Goal: Task Accomplishment & Management: Use online tool/utility

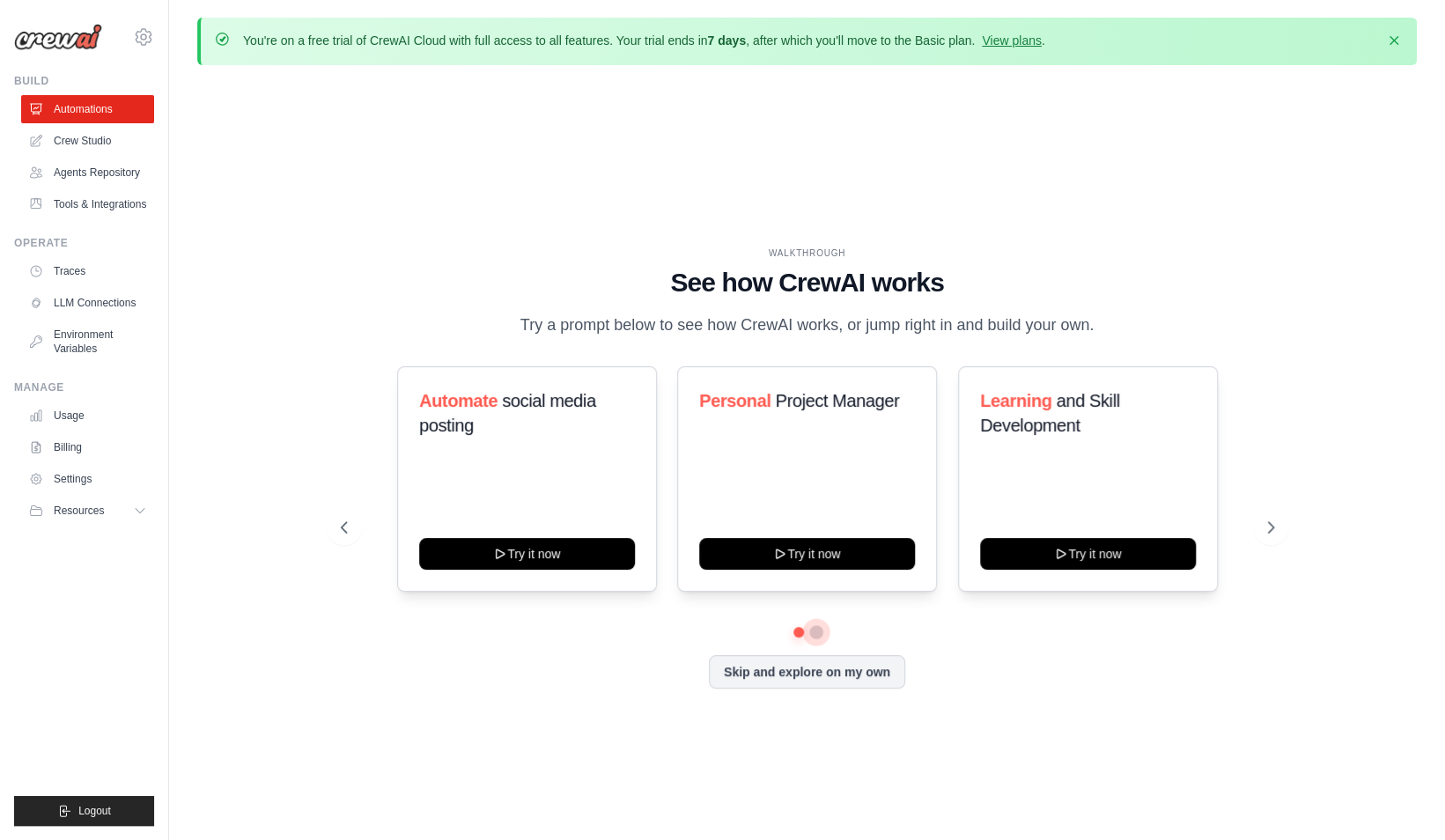
click at [818, 632] on button at bounding box center [816, 632] width 14 height 14
click at [61, 131] on link "Crew Studio" at bounding box center [89, 141] width 133 height 29
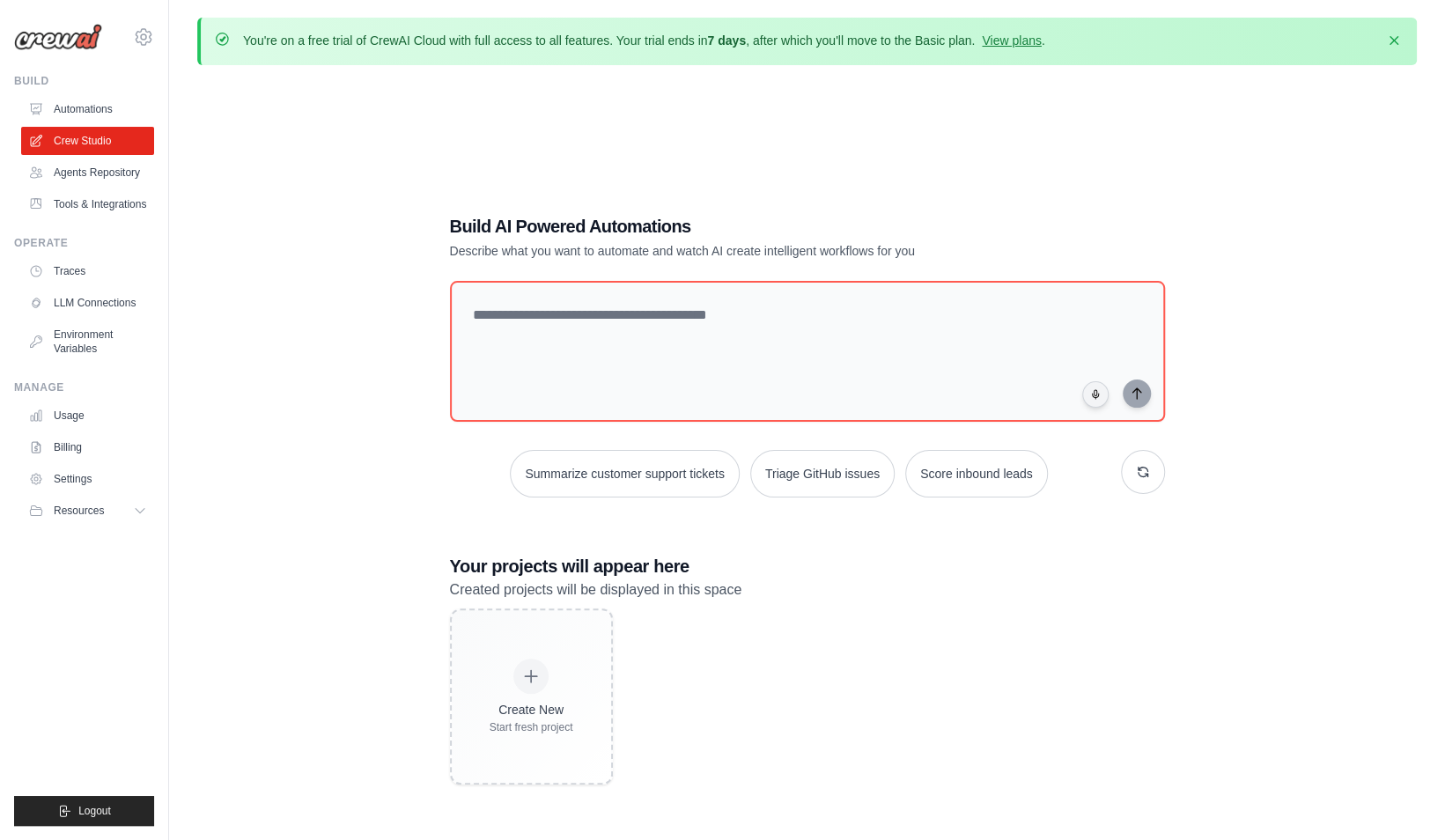
scroll to position [1, 0]
click at [93, 166] on link "Agents Repository" at bounding box center [89, 173] width 133 height 29
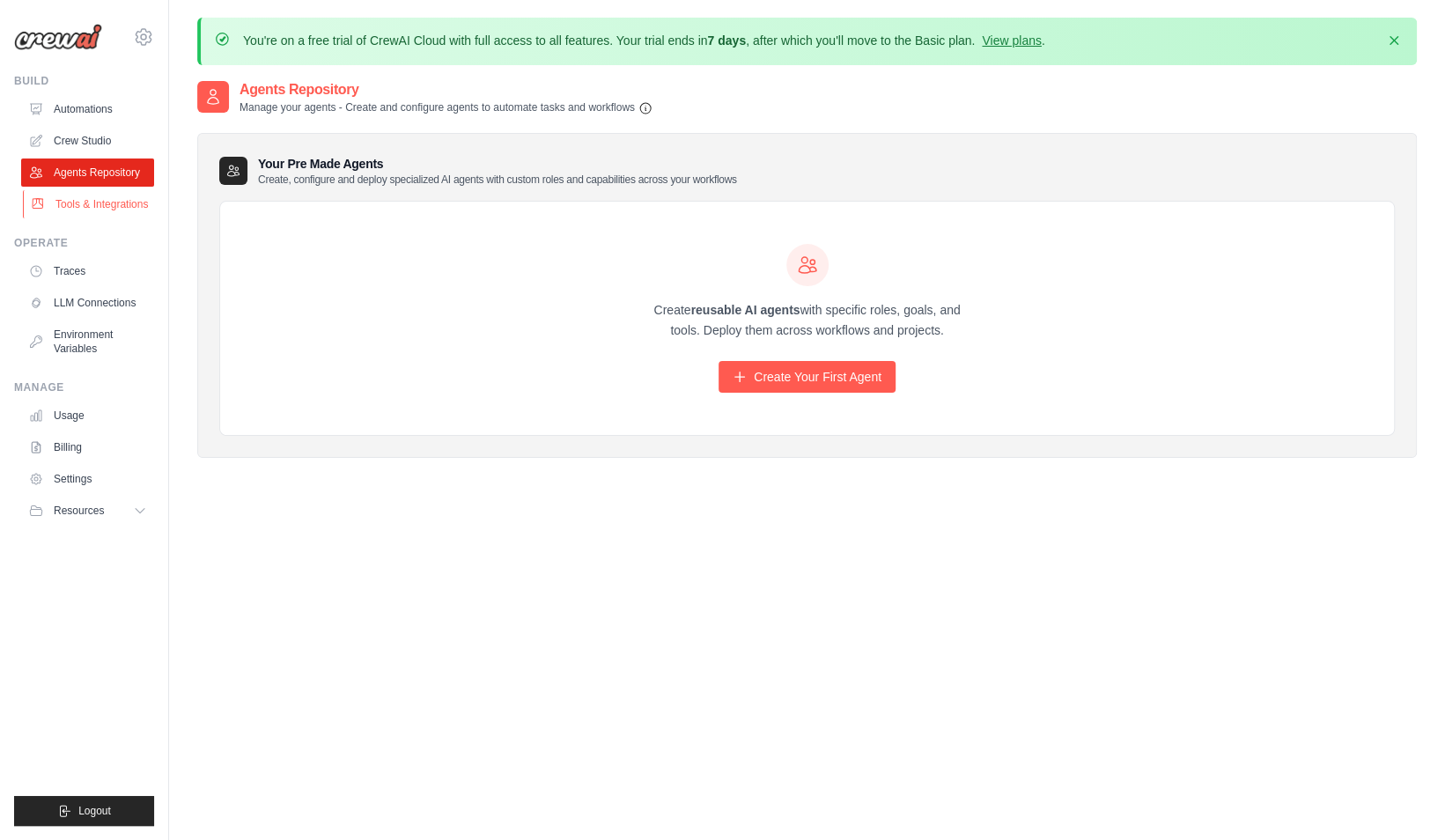
click at [110, 197] on link "Tools & Integrations" at bounding box center [89, 204] width 133 height 29
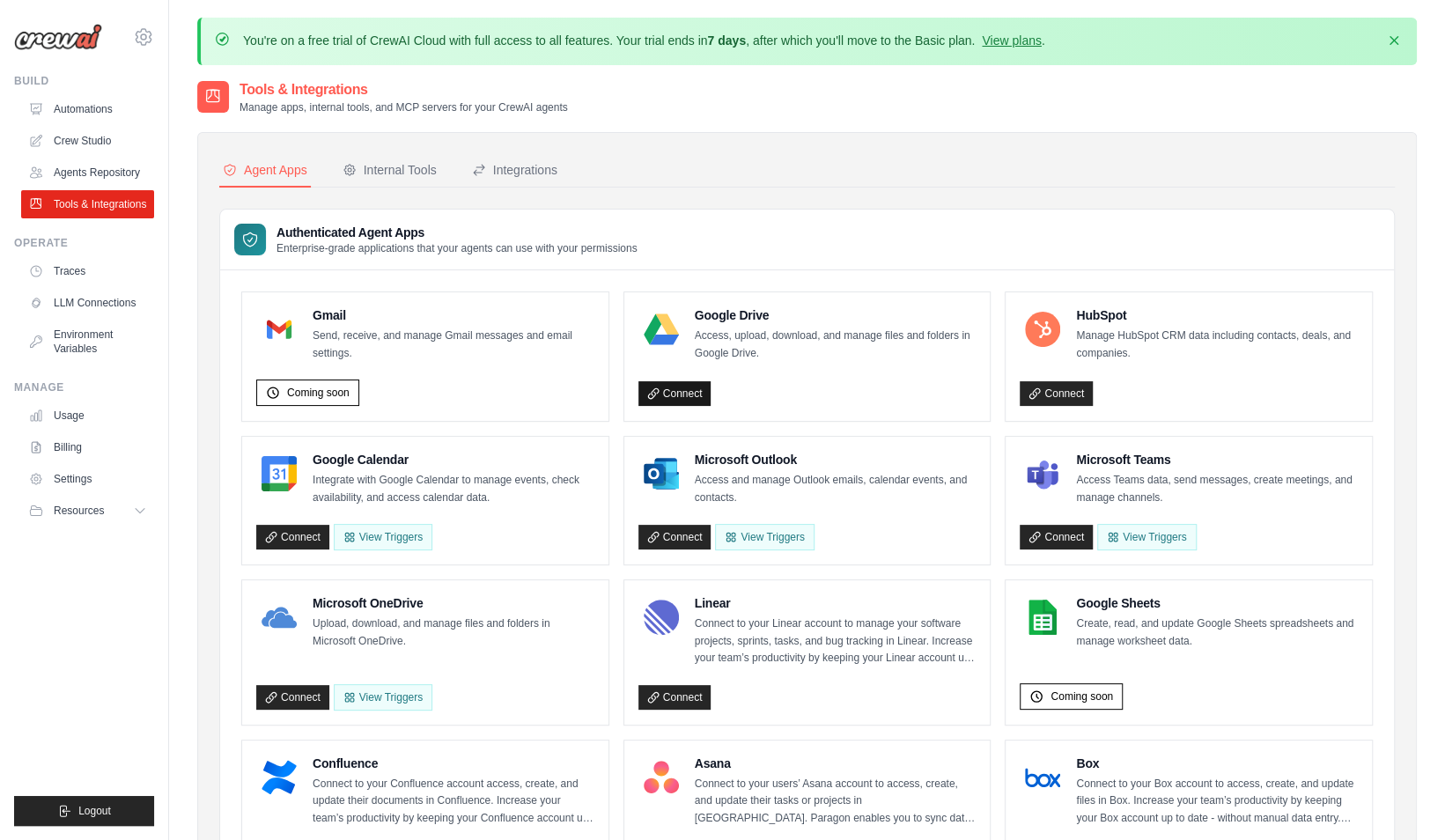
click at [680, 386] on link "Connect" at bounding box center [675, 393] width 73 height 25
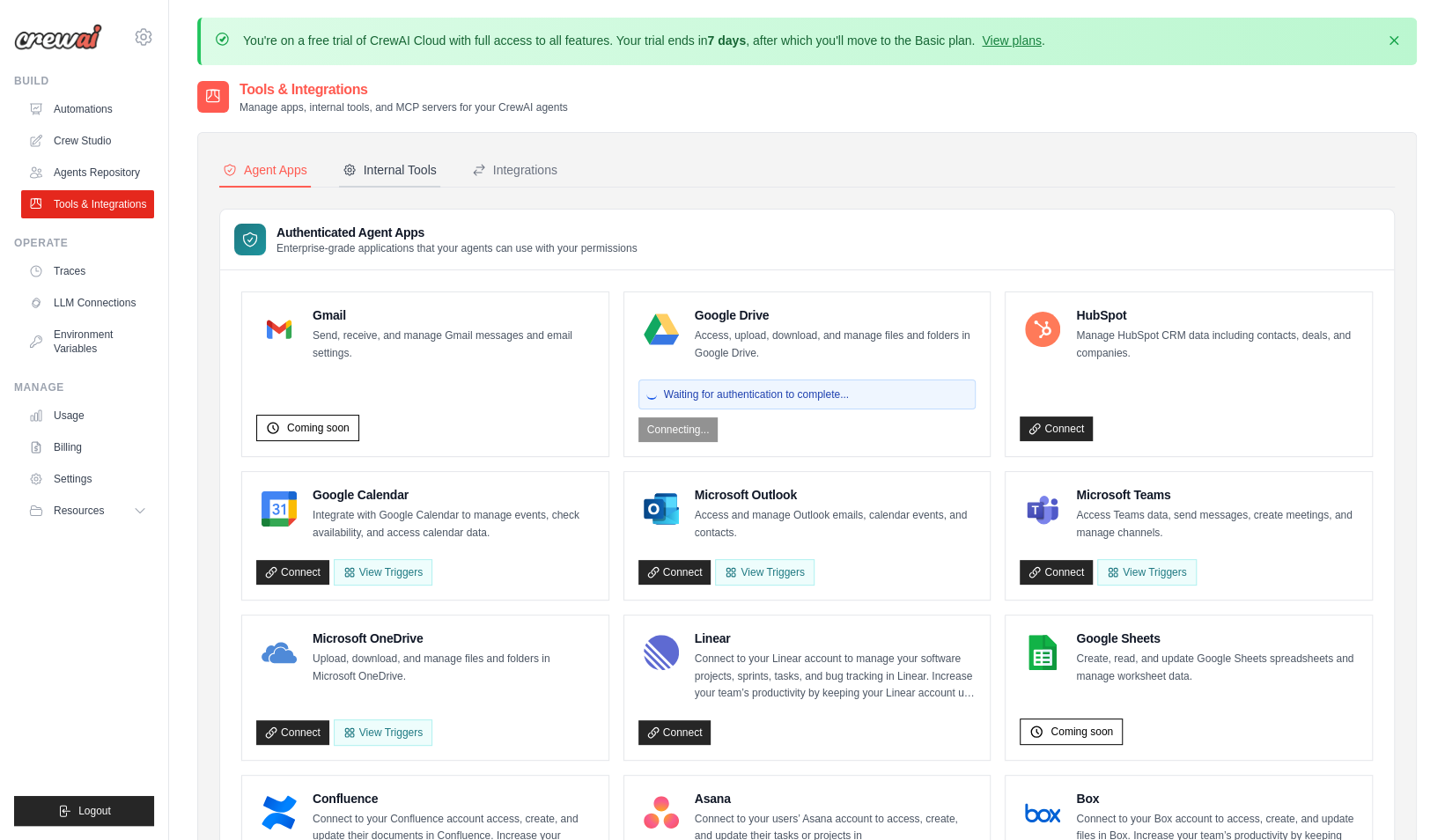
click at [386, 168] on div "Internal Tools" at bounding box center [390, 170] width 95 height 18
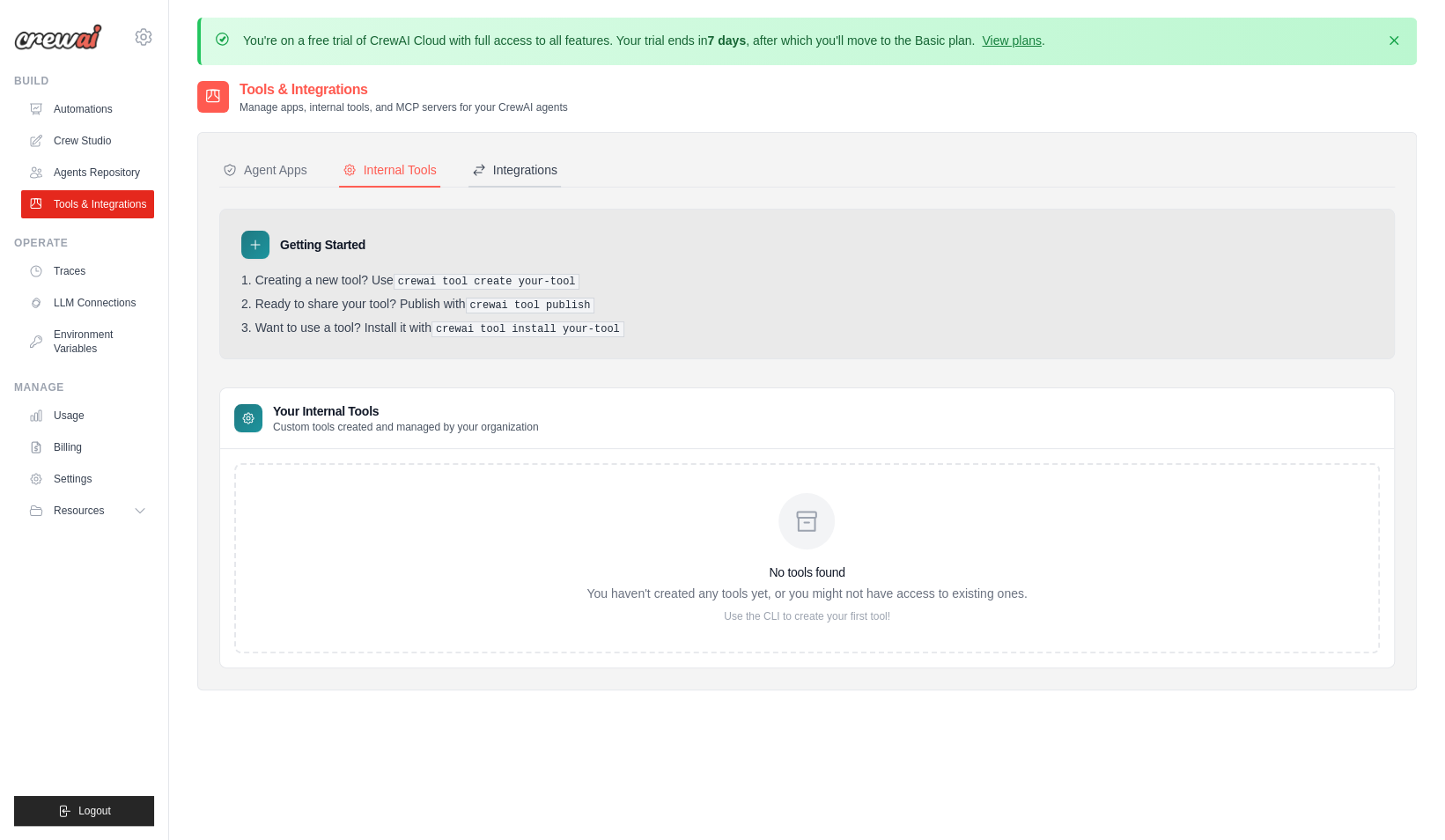
click at [511, 172] on div "Integrations" at bounding box center [515, 170] width 86 height 18
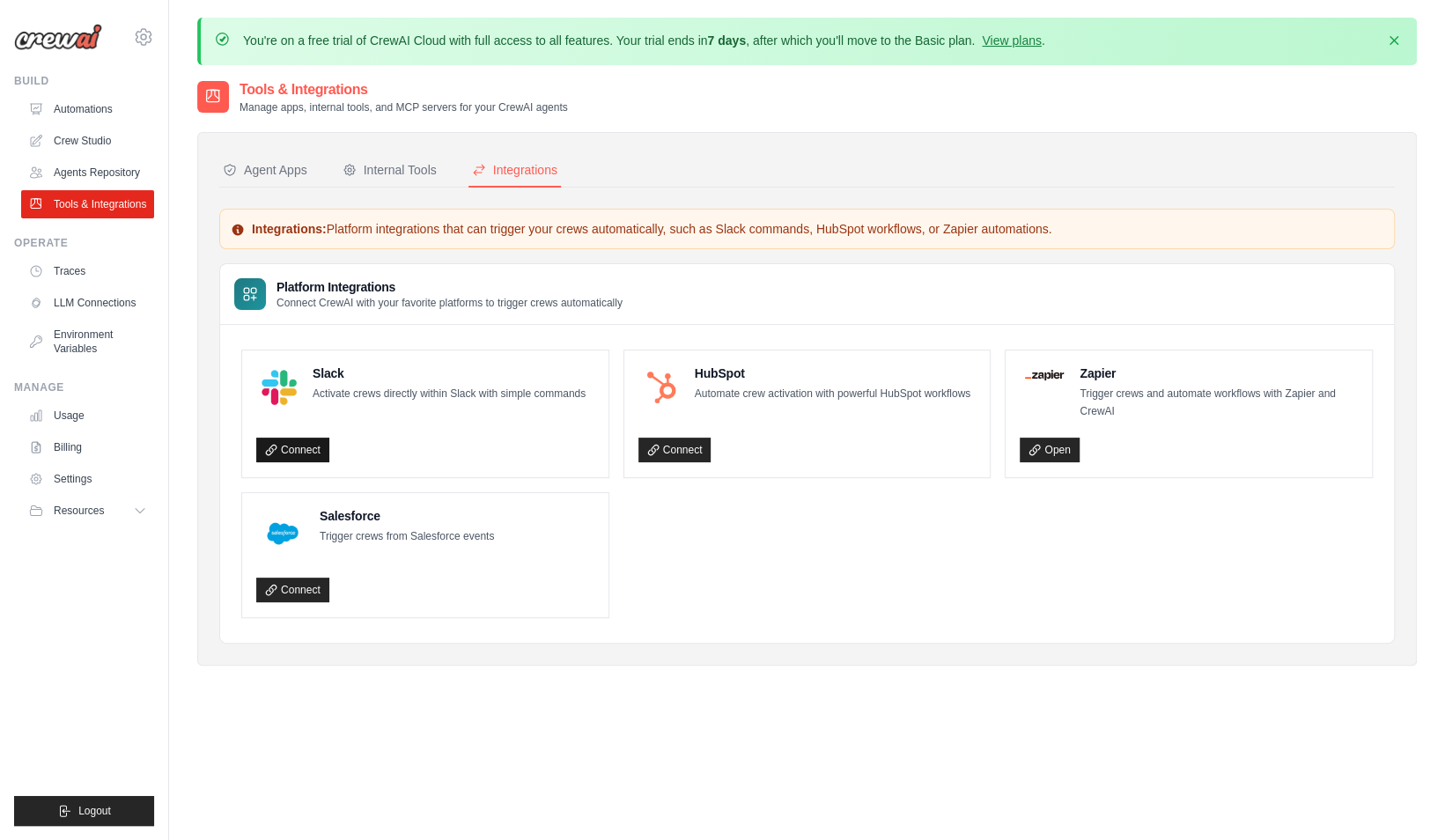
click at [314, 446] on link "Connect" at bounding box center [293, 450] width 73 height 25
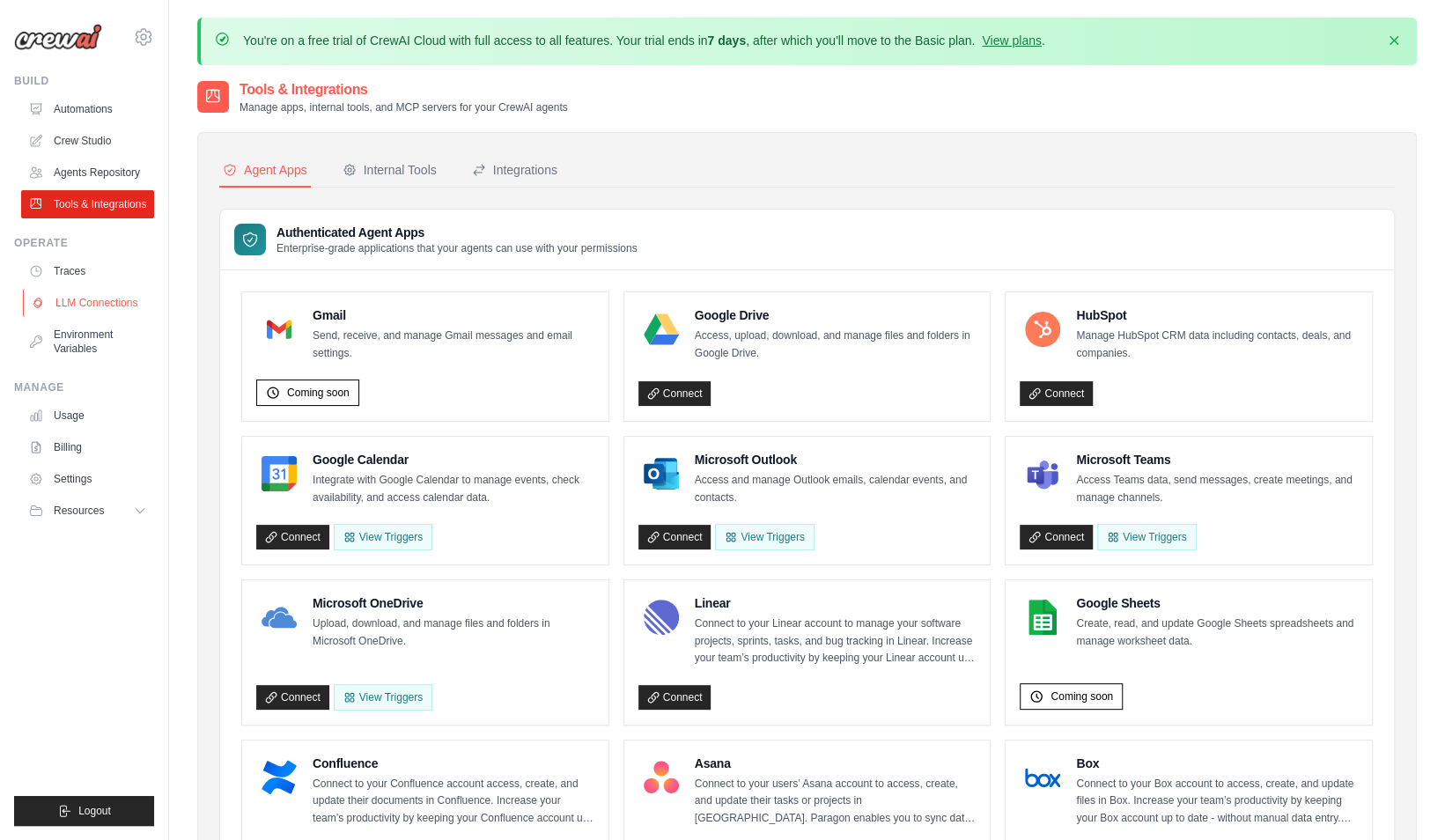
click at [99, 308] on link "LLM Connections" at bounding box center [89, 303] width 133 height 29
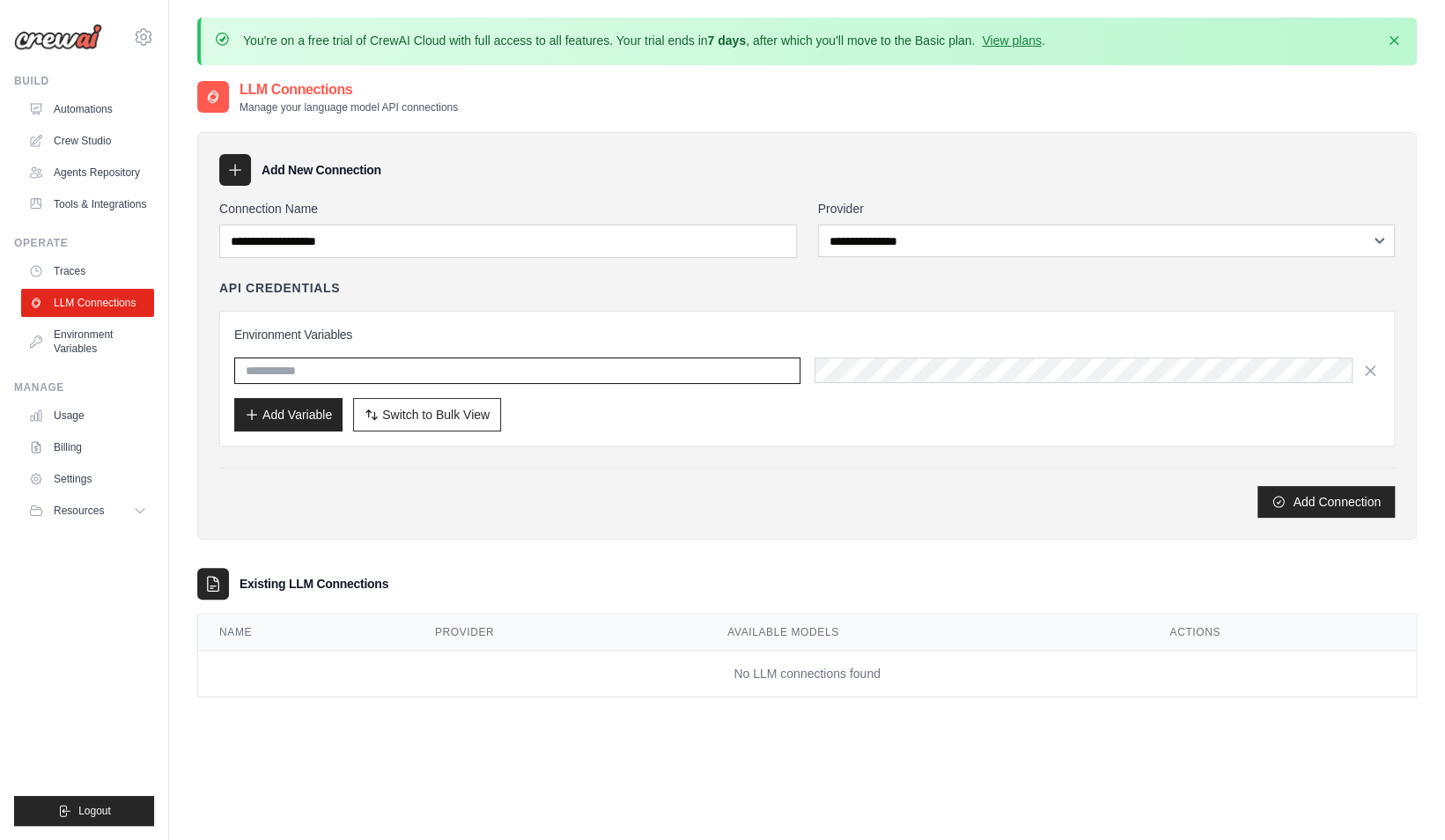
click at [347, 365] on input "text" at bounding box center [517, 370] width 566 height 27
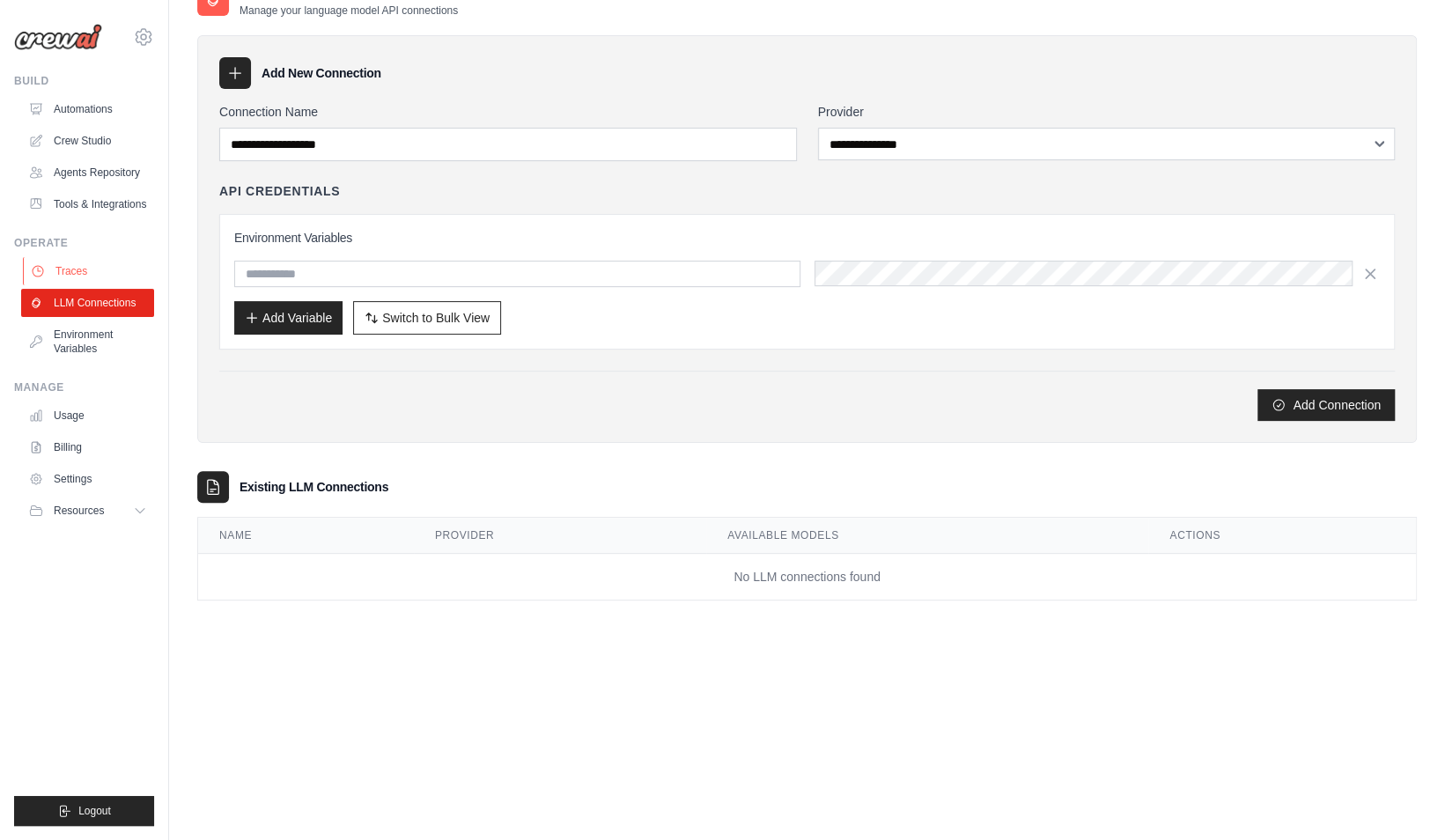
click at [72, 266] on link "Traces" at bounding box center [89, 271] width 133 height 29
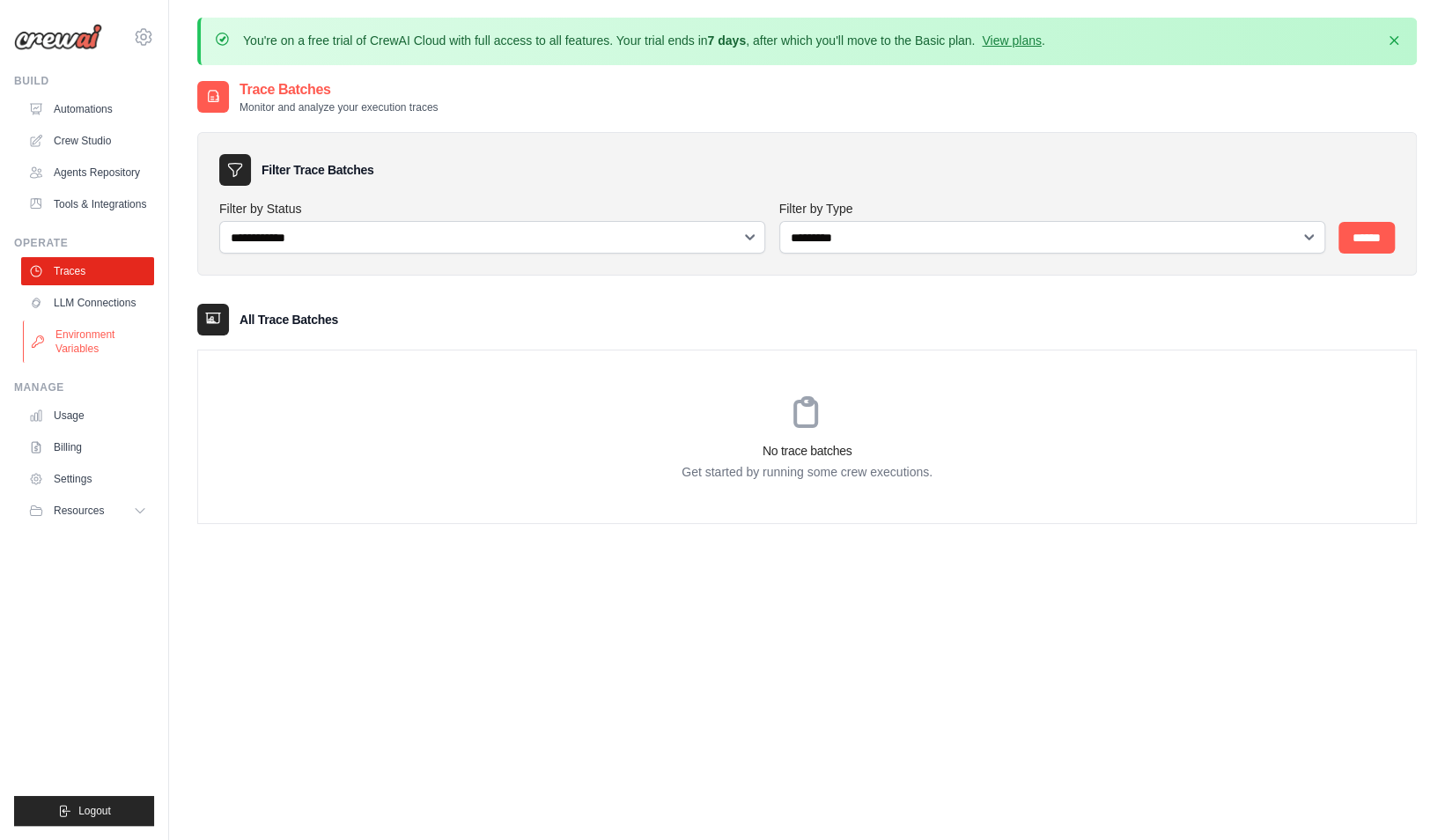
click at [72, 350] on link "Environment Variables" at bounding box center [89, 341] width 133 height 42
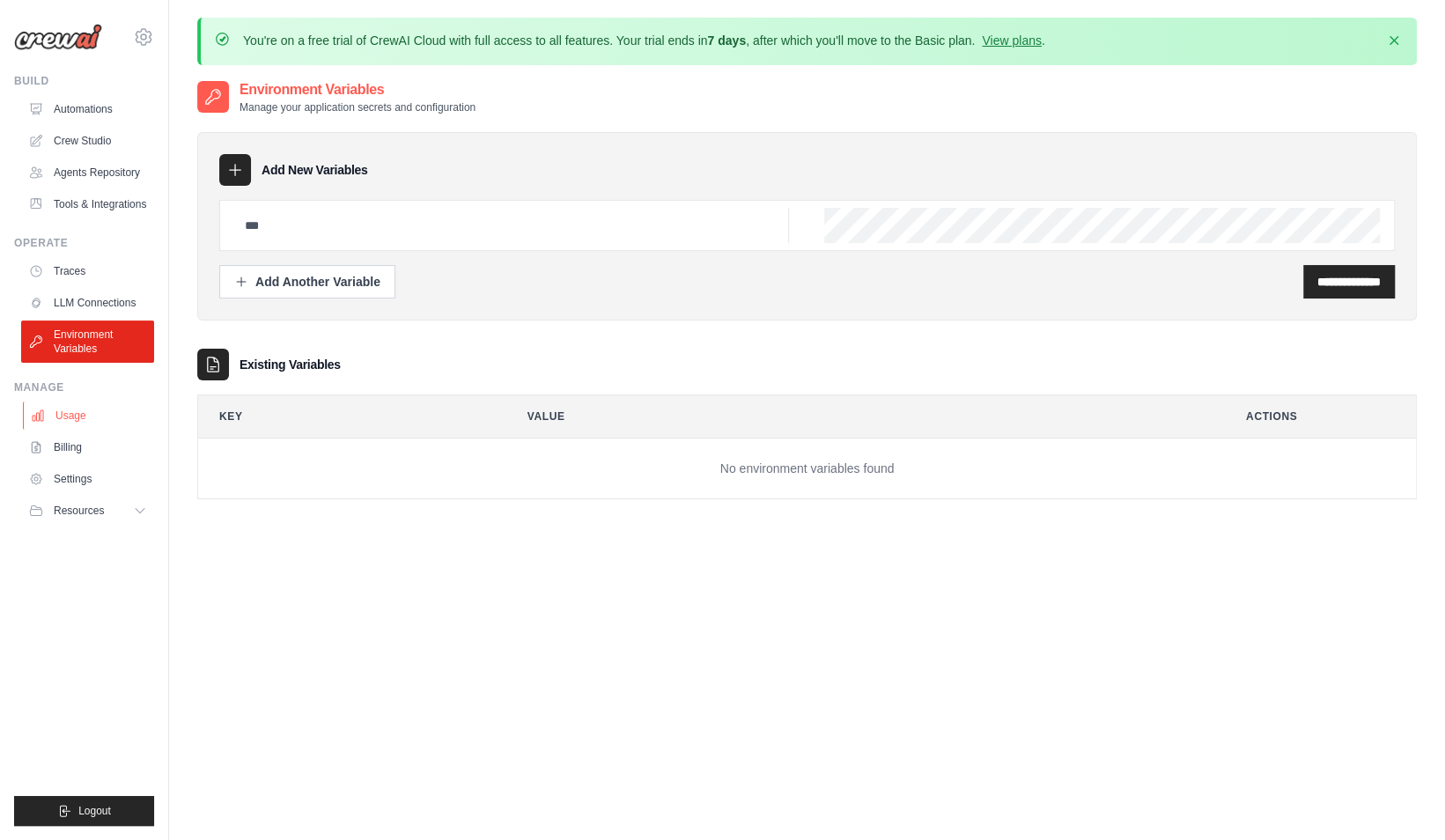
click at [79, 418] on link "Usage" at bounding box center [89, 415] width 133 height 29
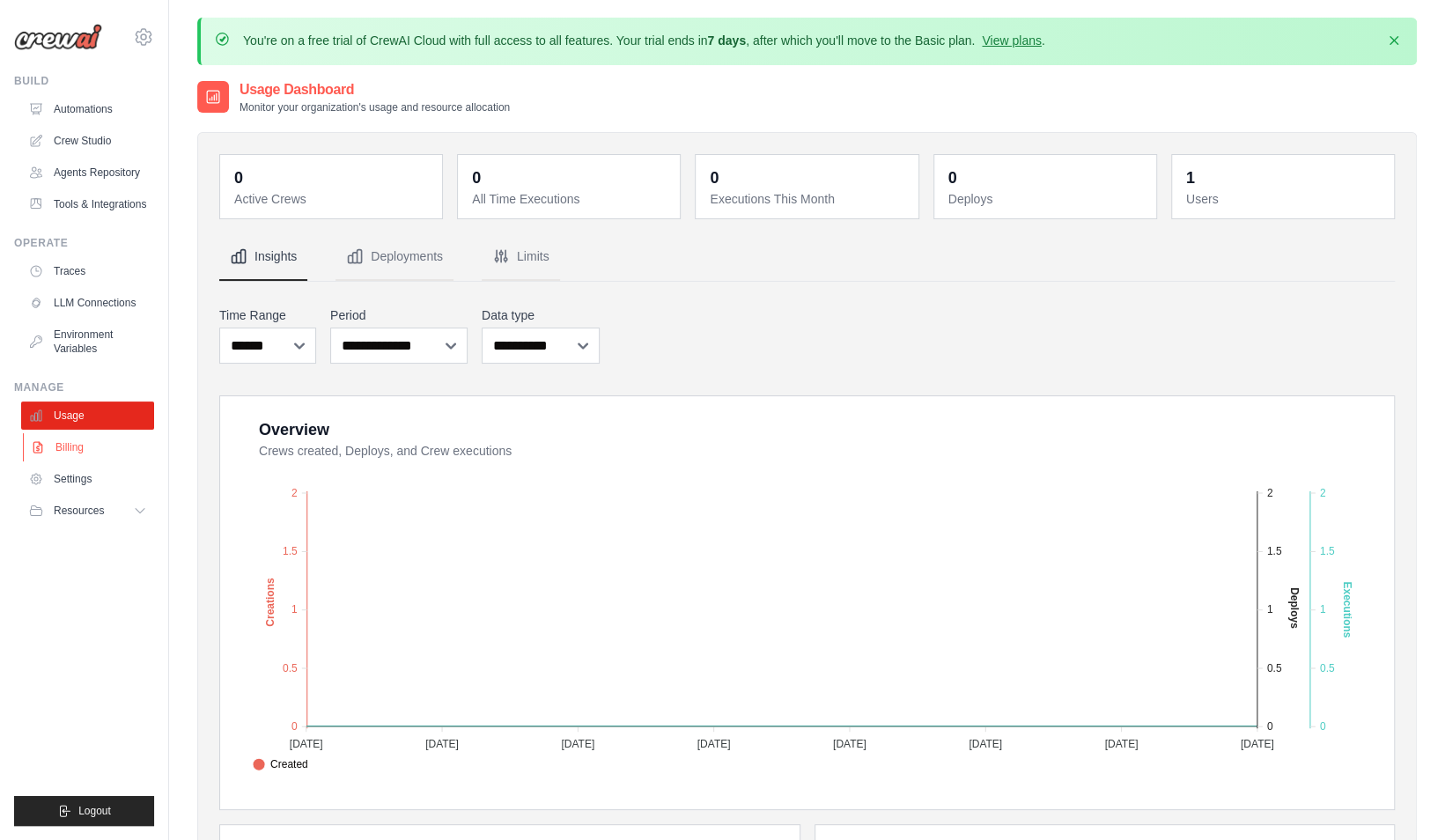
click at [74, 449] on link "Billing" at bounding box center [89, 447] width 133 height 29
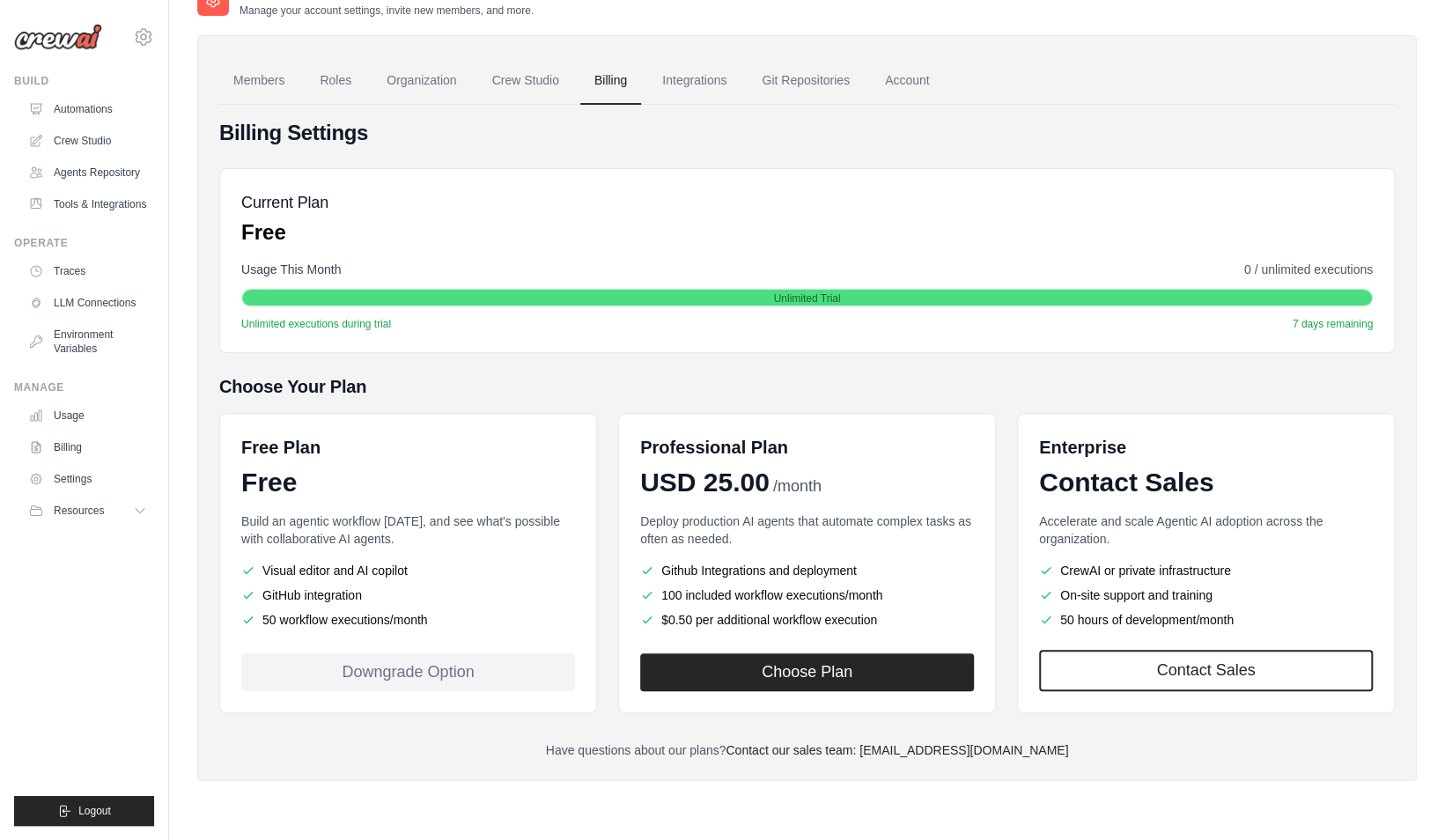
scroll to position [97, 0]
click at [97, 513] on span "Resources" at bounding box center [80, 511] width 50 height 14
click at [99, 566] on link "GitHub" at bounding box center [95, 568] width 122 height 25
click at [52, 110] on link "Automations" at bounding box center [89, 108] width 133 height 29
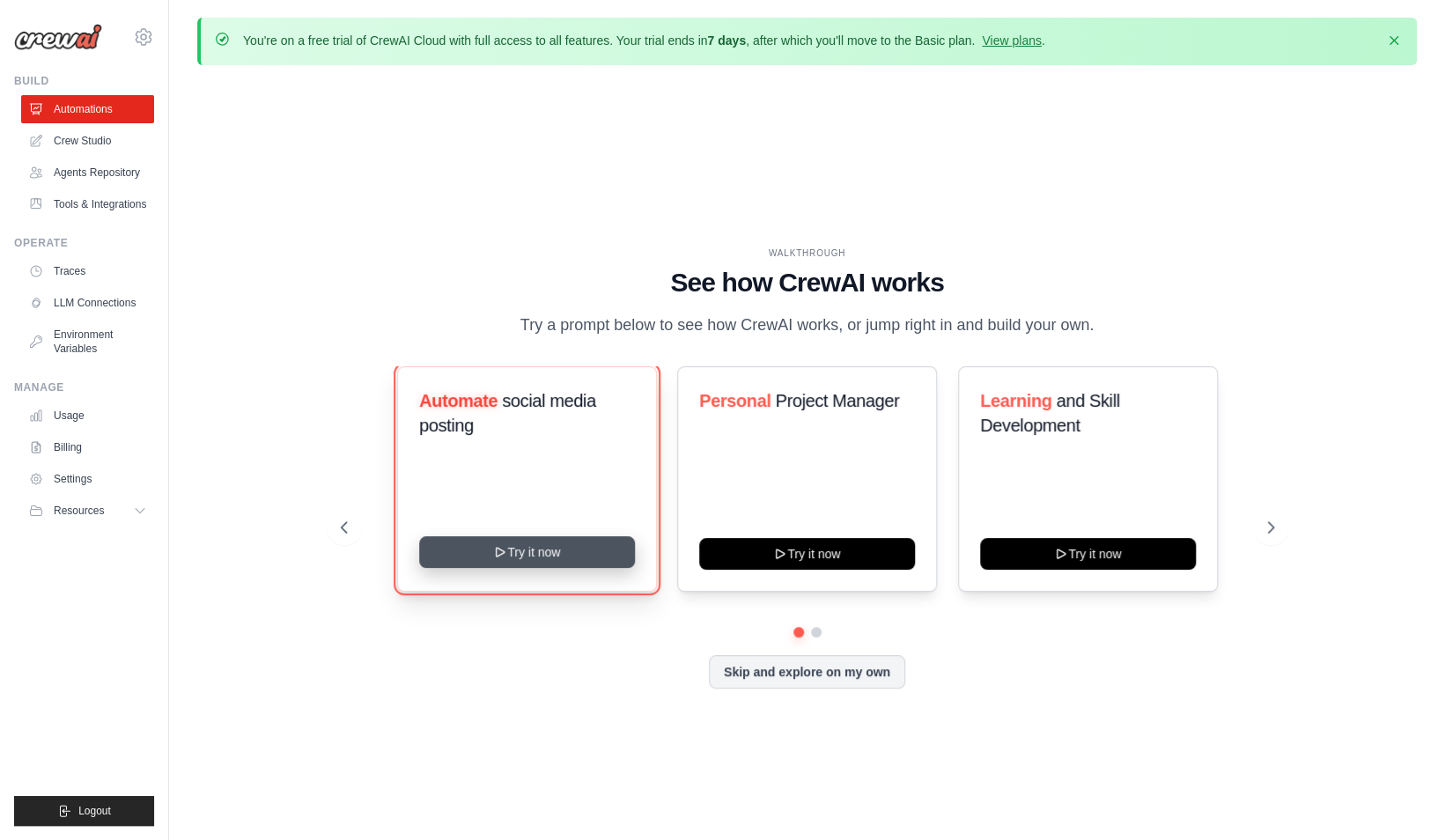
click at [491, 565] on button "Try it now" at bounding box center [527, 552] width 216 height 32
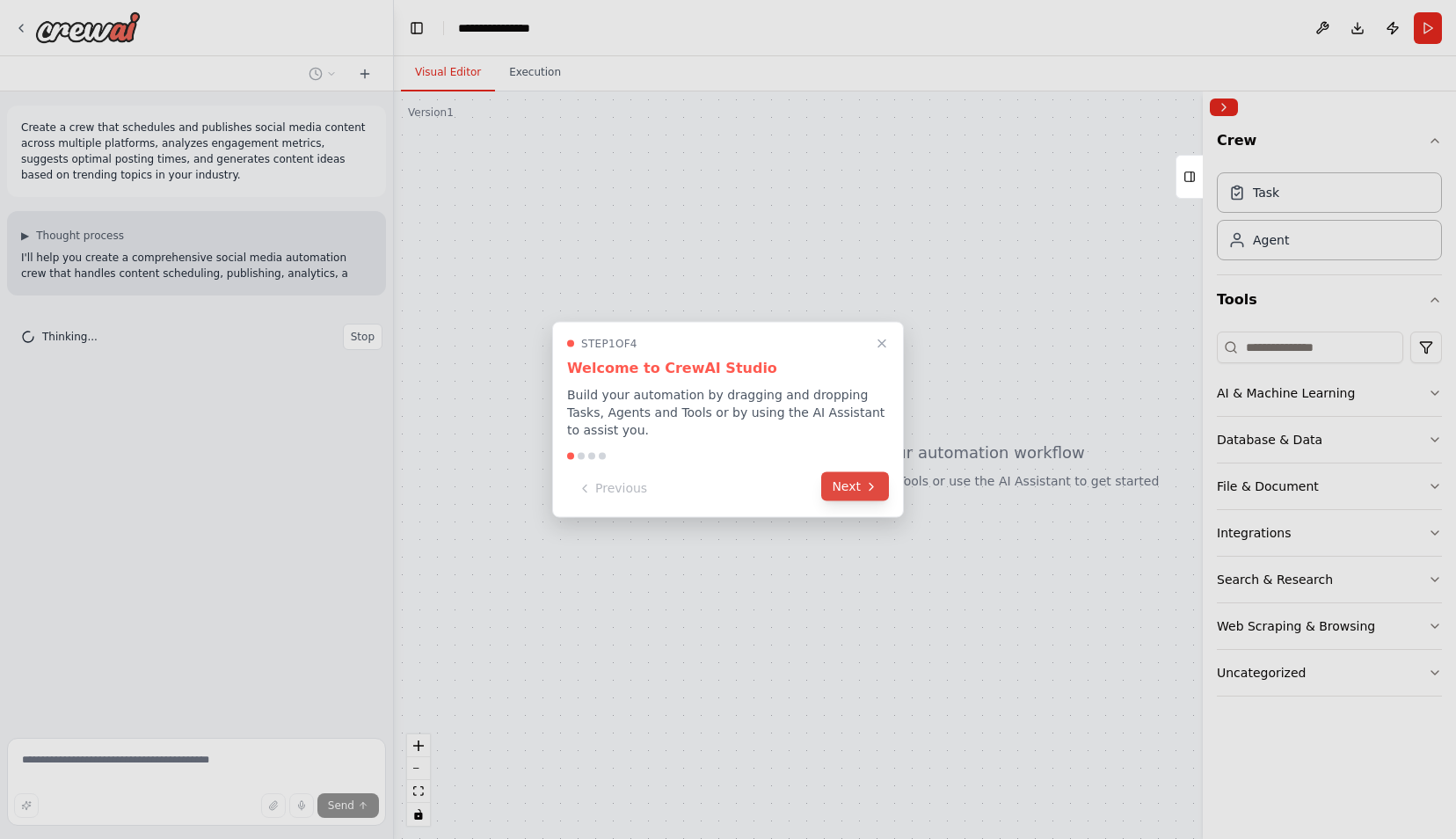
click at [853, 480] on button "Next" at bounding box center [855, 485] width 68 height 29
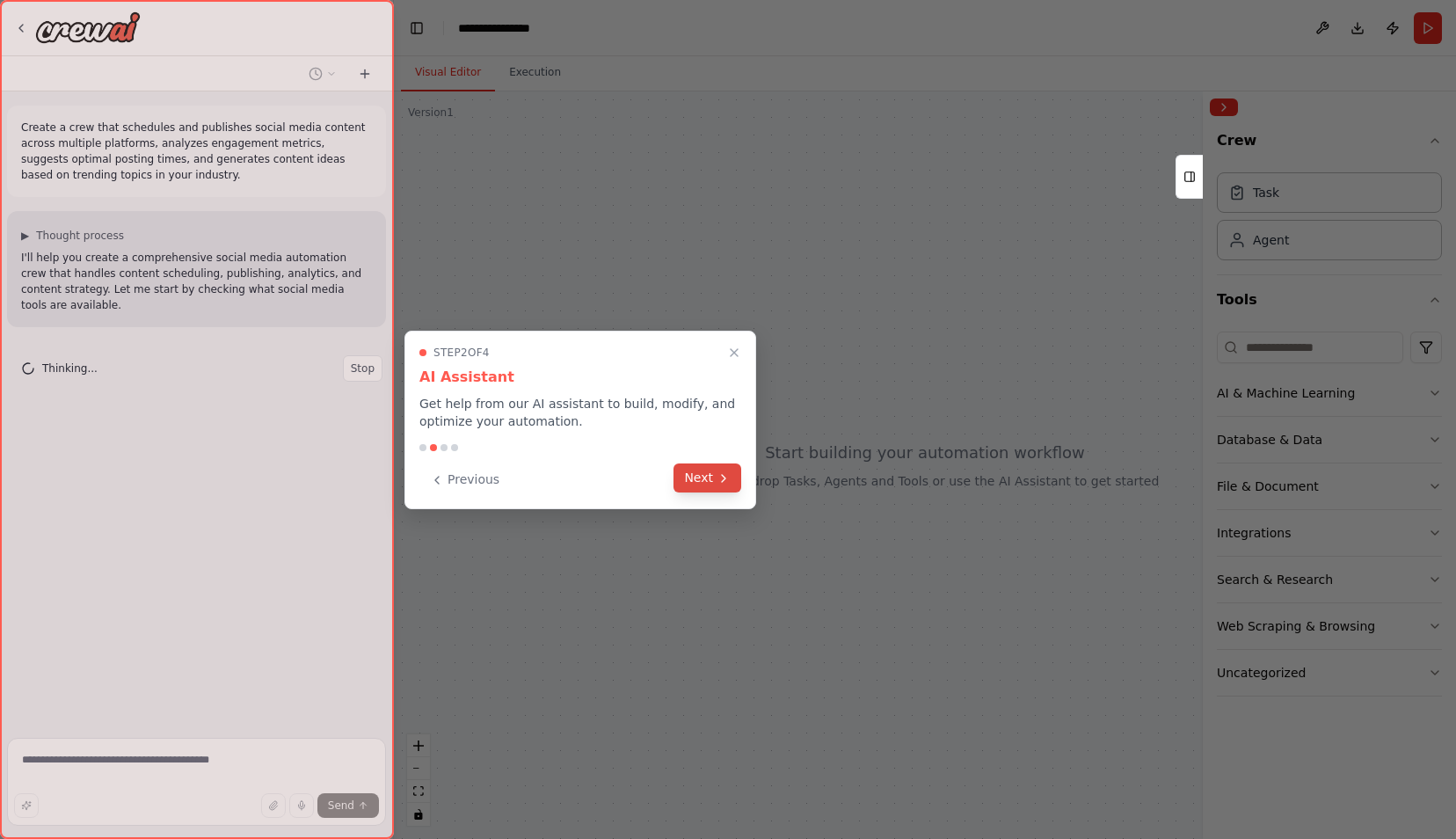
click at [721, 475] on icon at bounding box center [724, 479] width 14 height 14
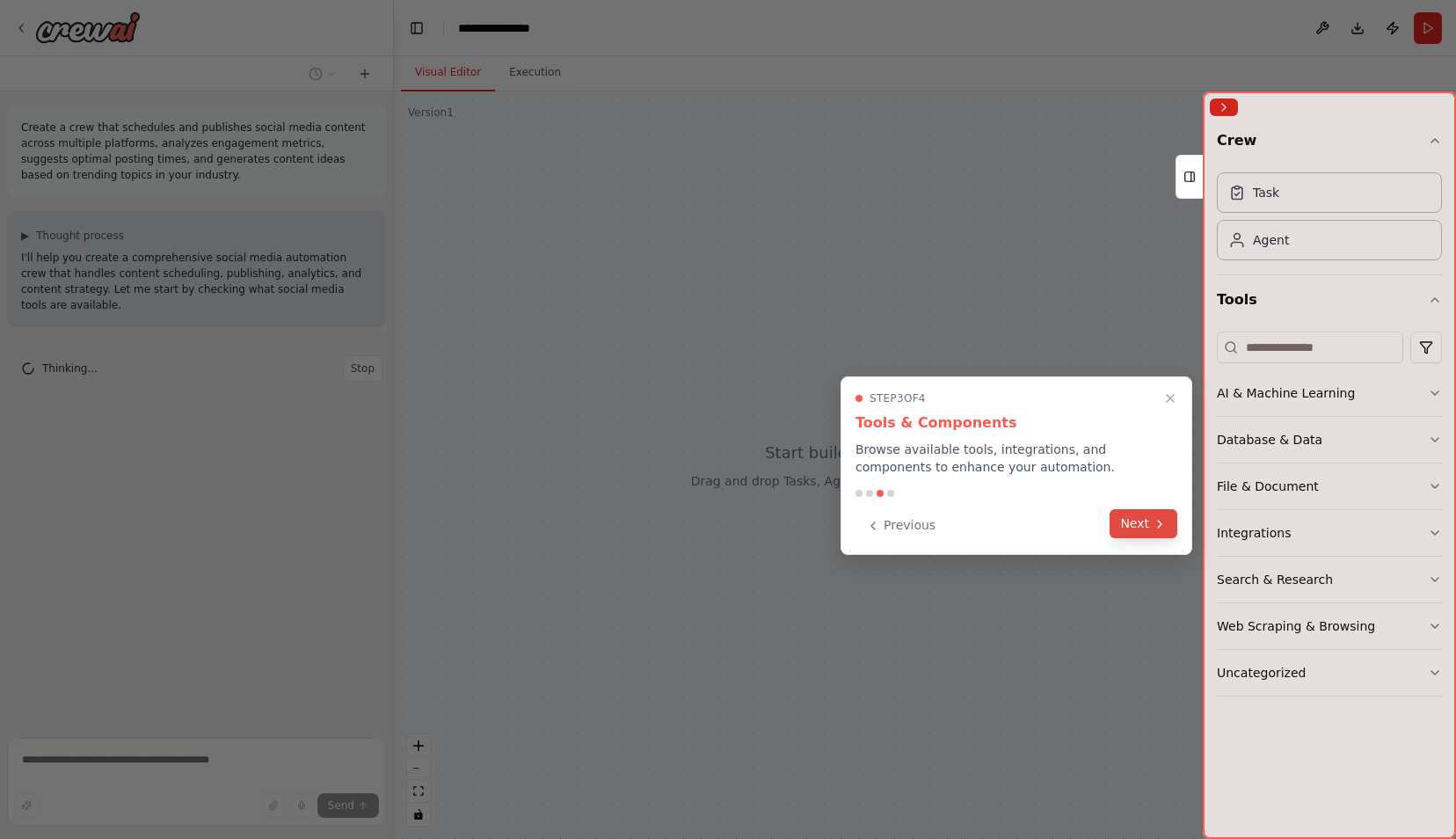
click at [1113, 524] on button "Next" at bounding box center [1144, 523] width 68 height 29
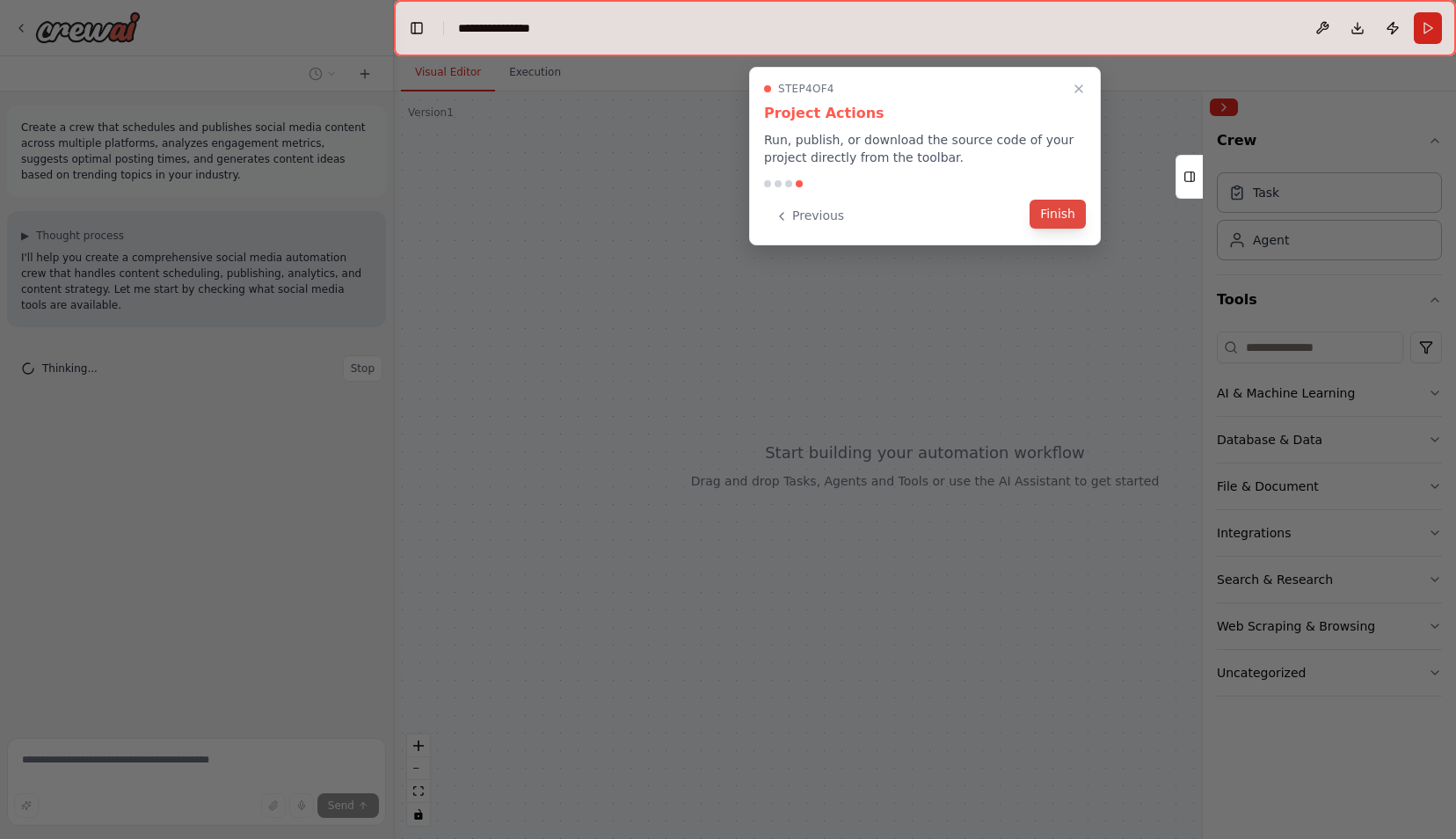
click at [1065, 214] on button "Finish" at bounding box center [1057, 214] width 56 height 29
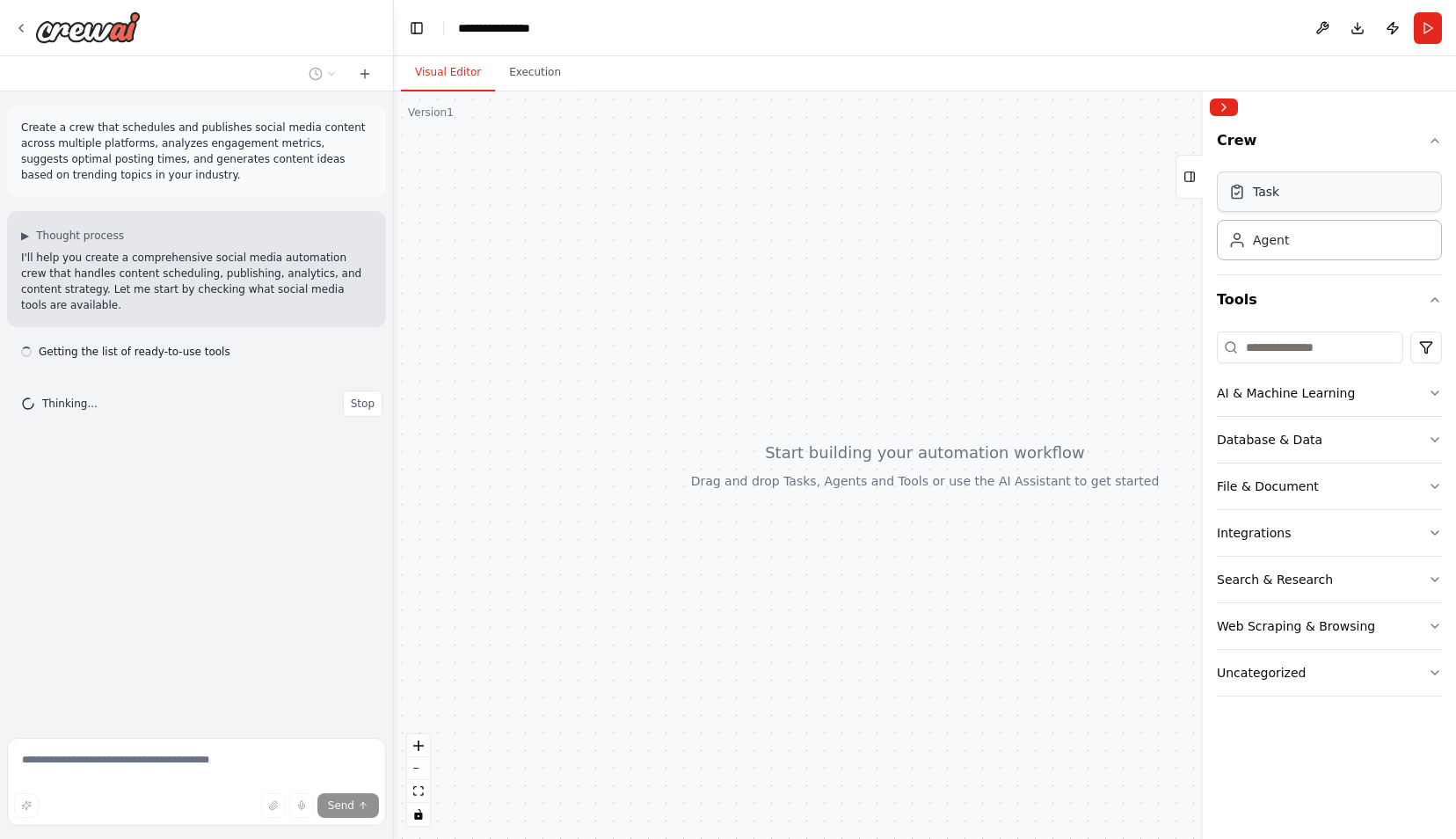
click at [1293, 206] on div "Task" at bounding box center [1330, 191] width 226 height 40
click at [1293, 250] on div "Agent" at bounding box center [1330, 238] width 226 height 40
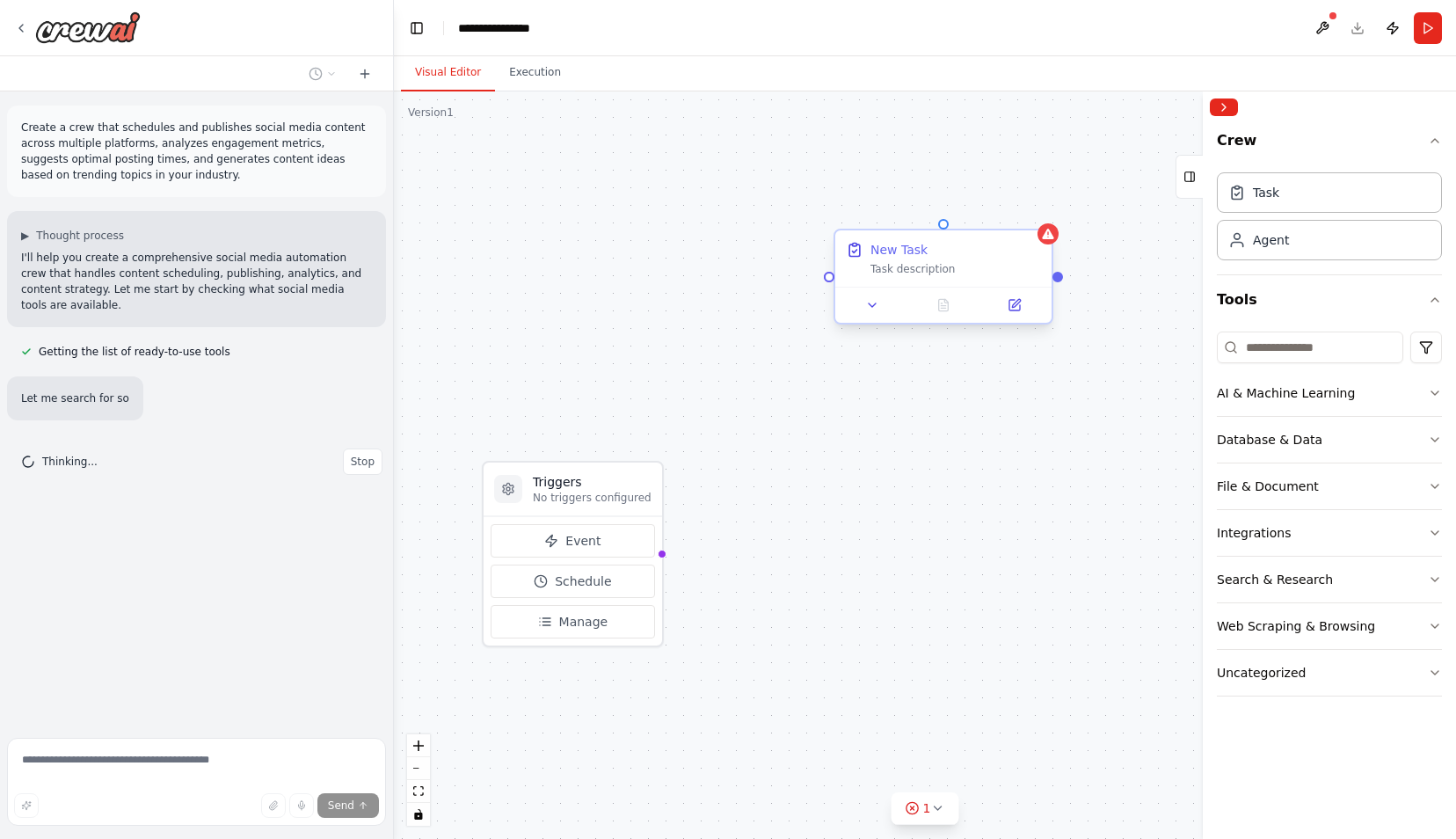
click at [920, 267] on div "Task description" at bounding box center [956, 269] width 170 height 14
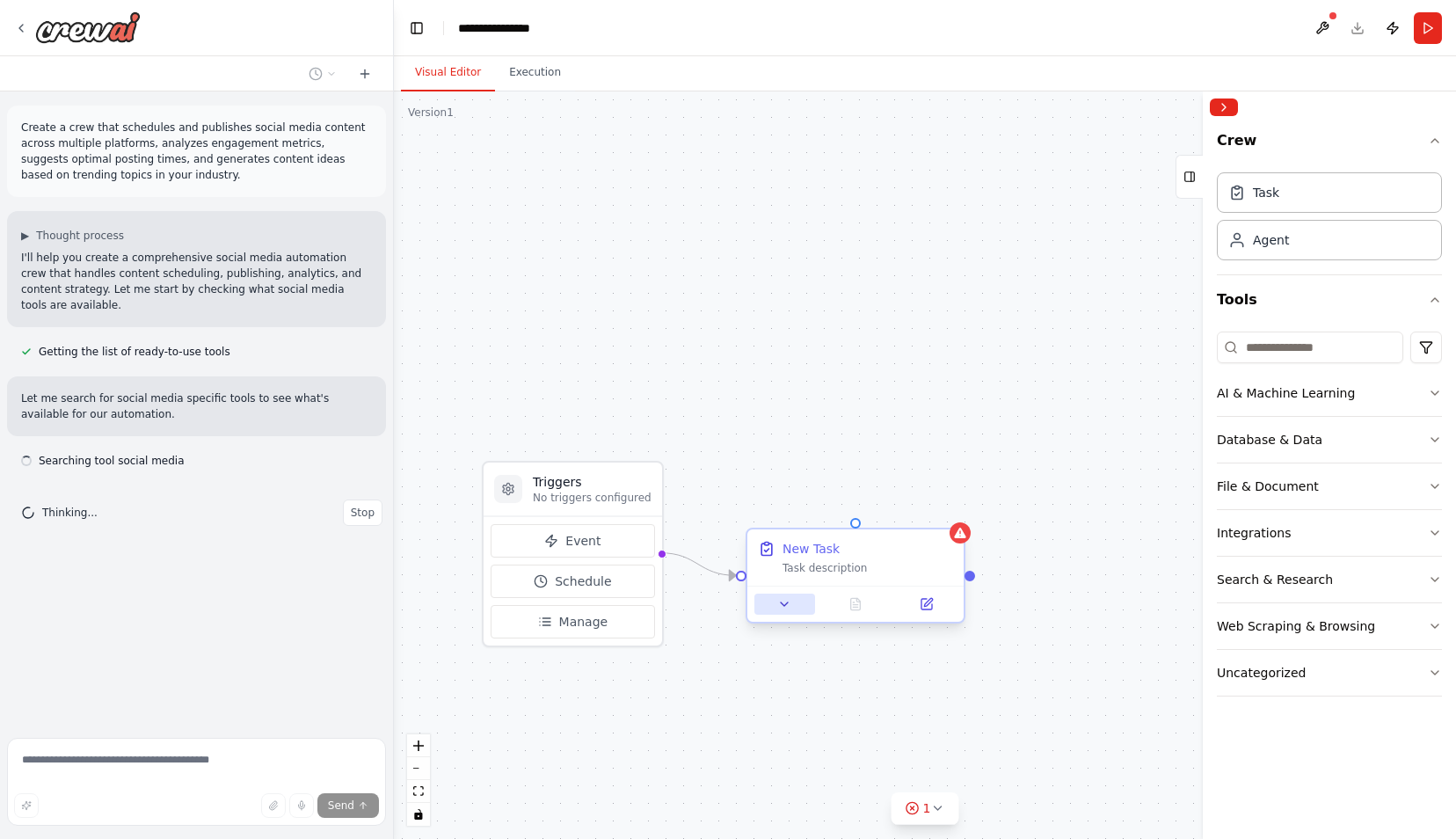
click at [786, 598] on icon at bounding box center [784, 604] width 14 height 14
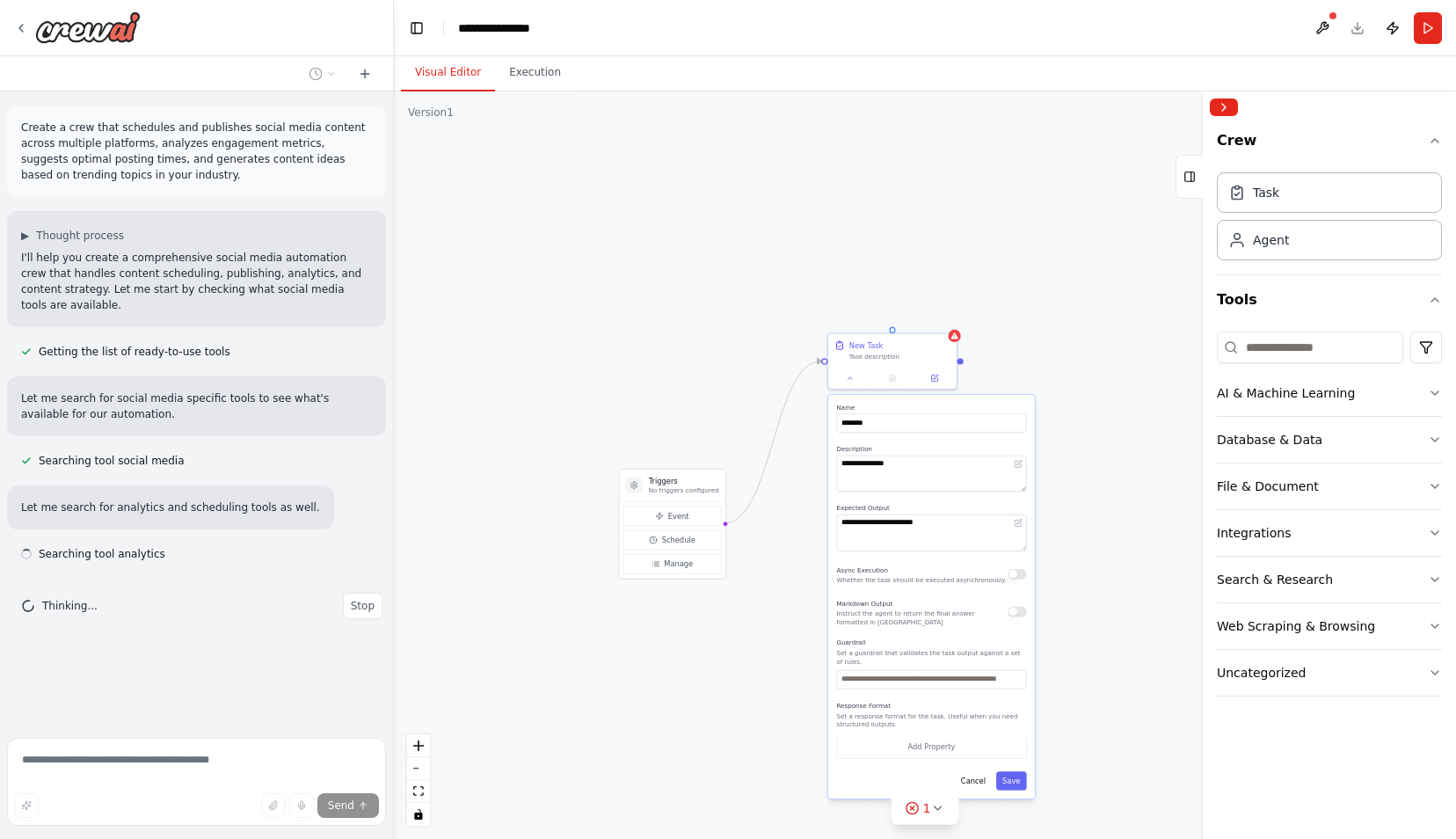
click at [768, 656] on div "**********" at bounding box center [925, 465] width 1062 height 747
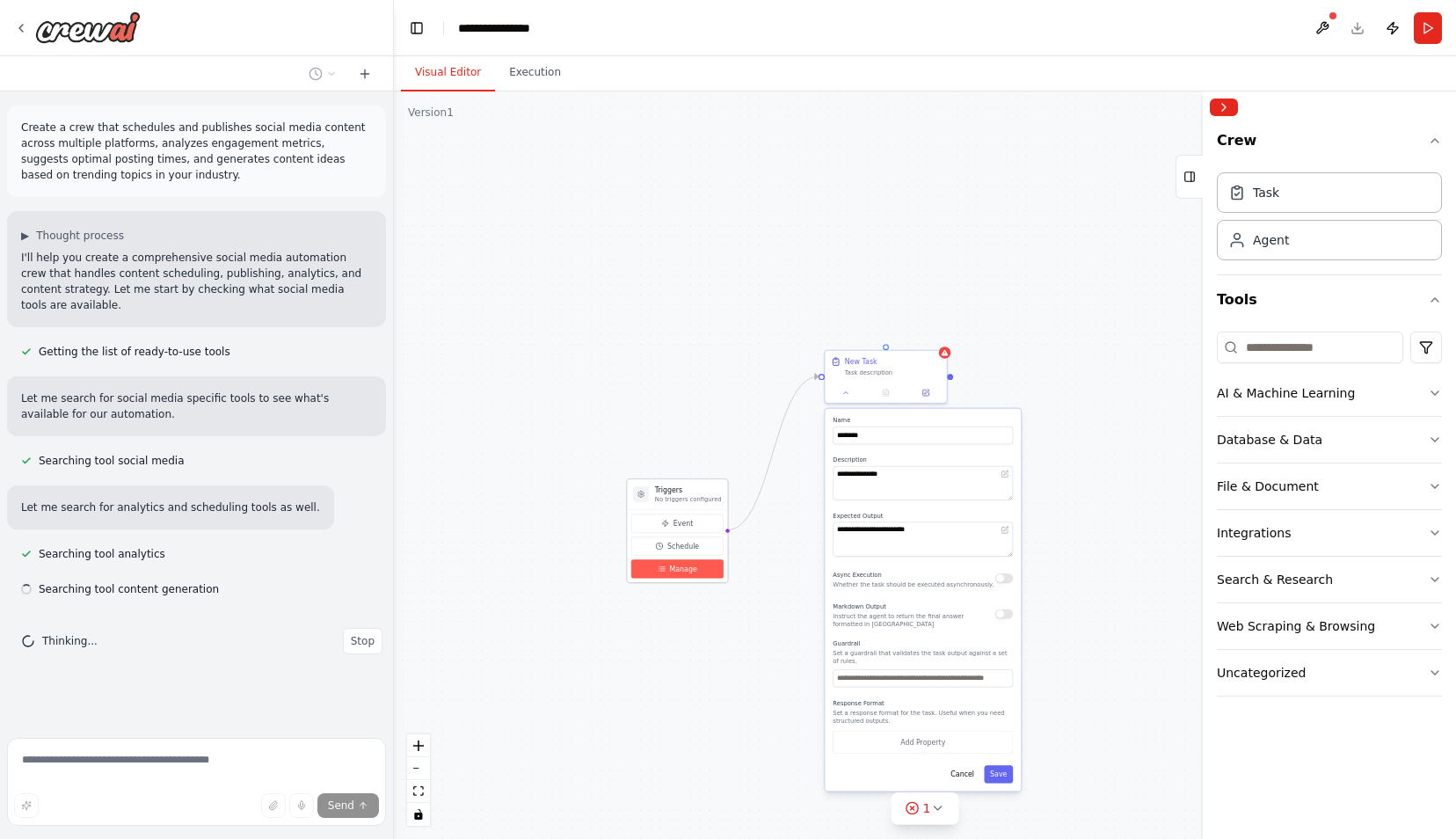
click at [679, 559] on button "Manage" at bounding box center [678, 568] width 93 height 19
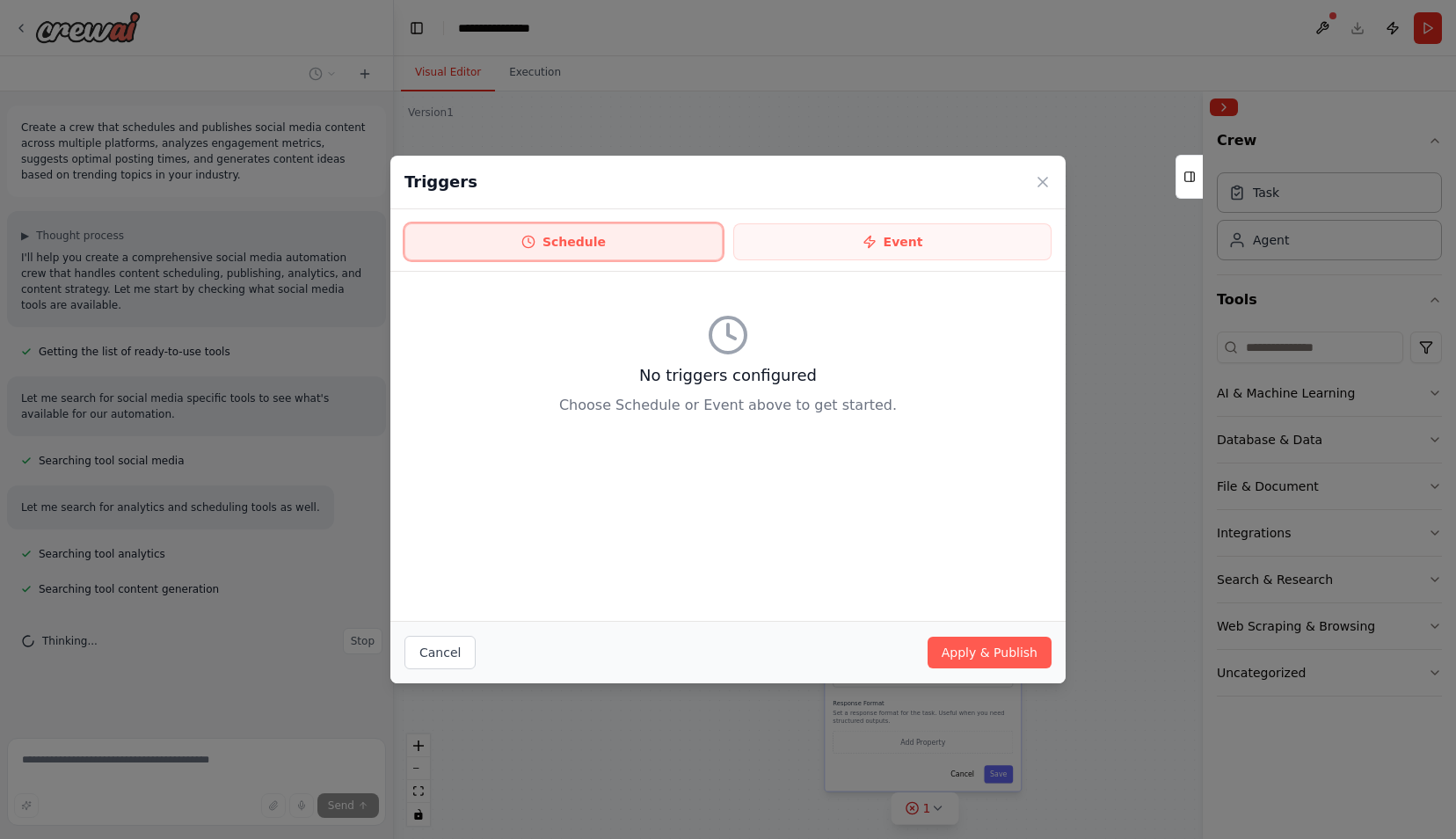
click at [596, 241] on button "Schedule" at bounding box center [563, 241] width 318 height 36
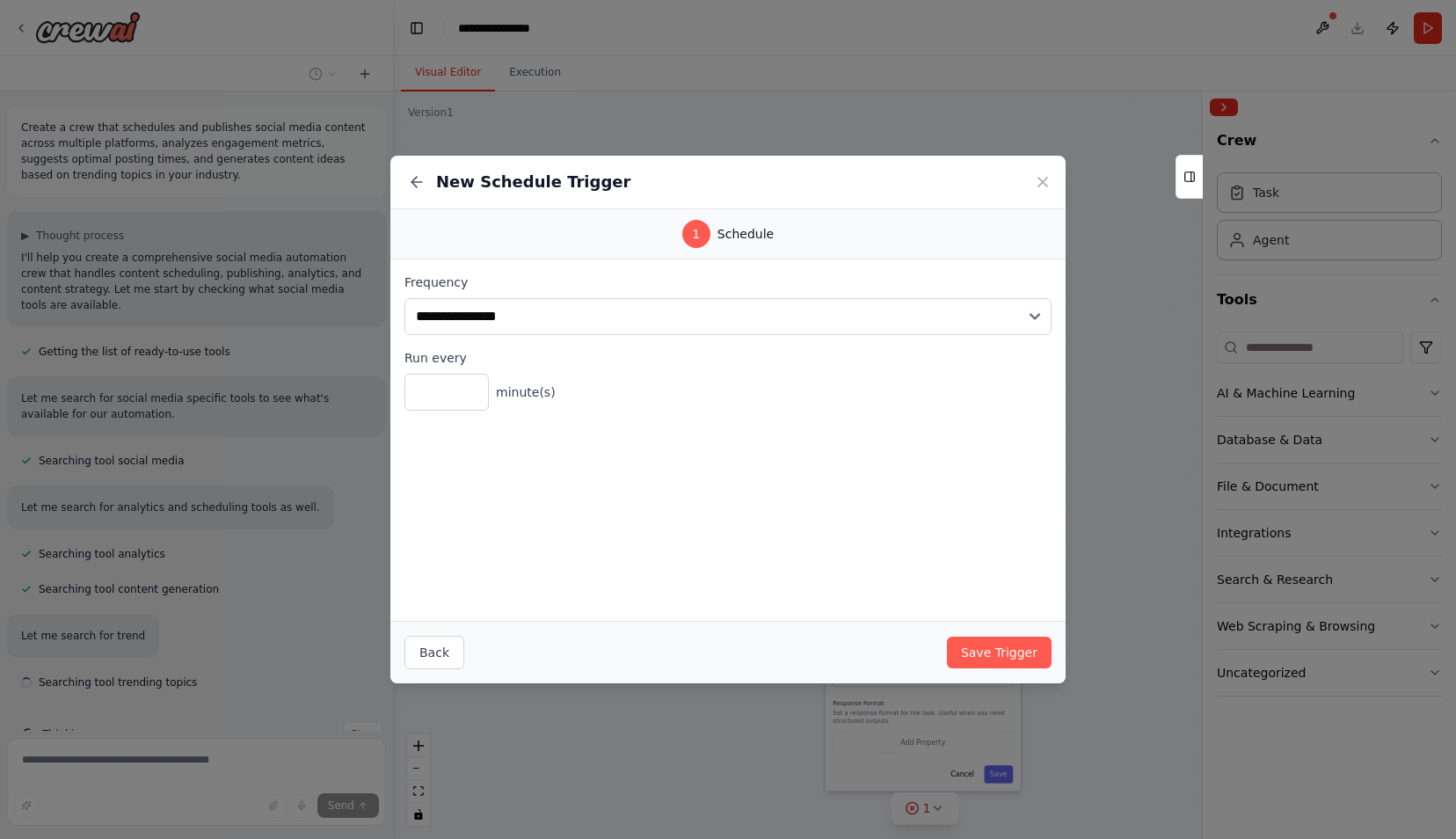
scroll to position [27, 0]
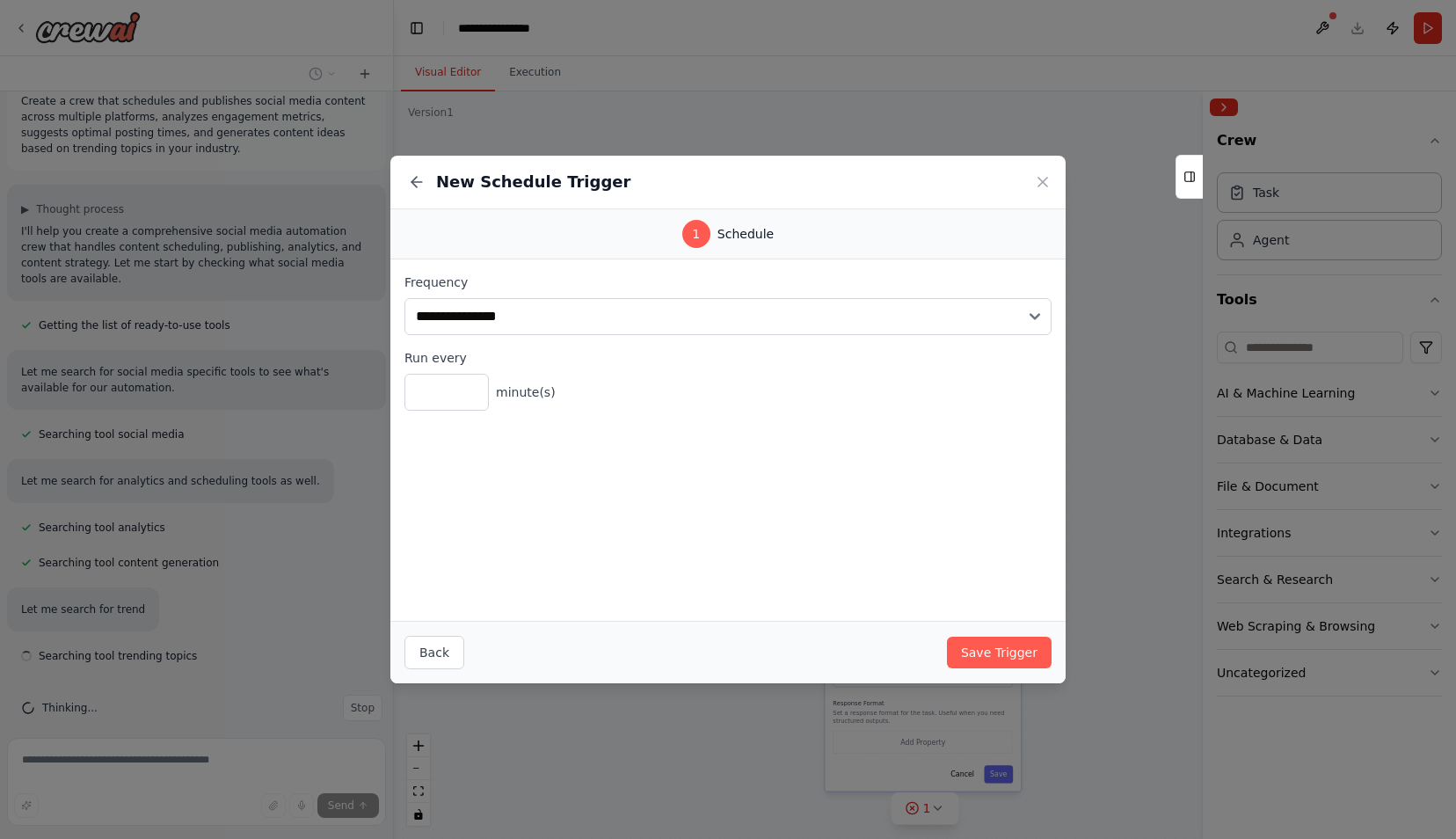
click at [394, 170] on div "New Schedule Trigger" at bounding box center [728, 182] width 676 height 53
click at [410, 184] on icon at bounding box center [417, 182] width 18 height 18
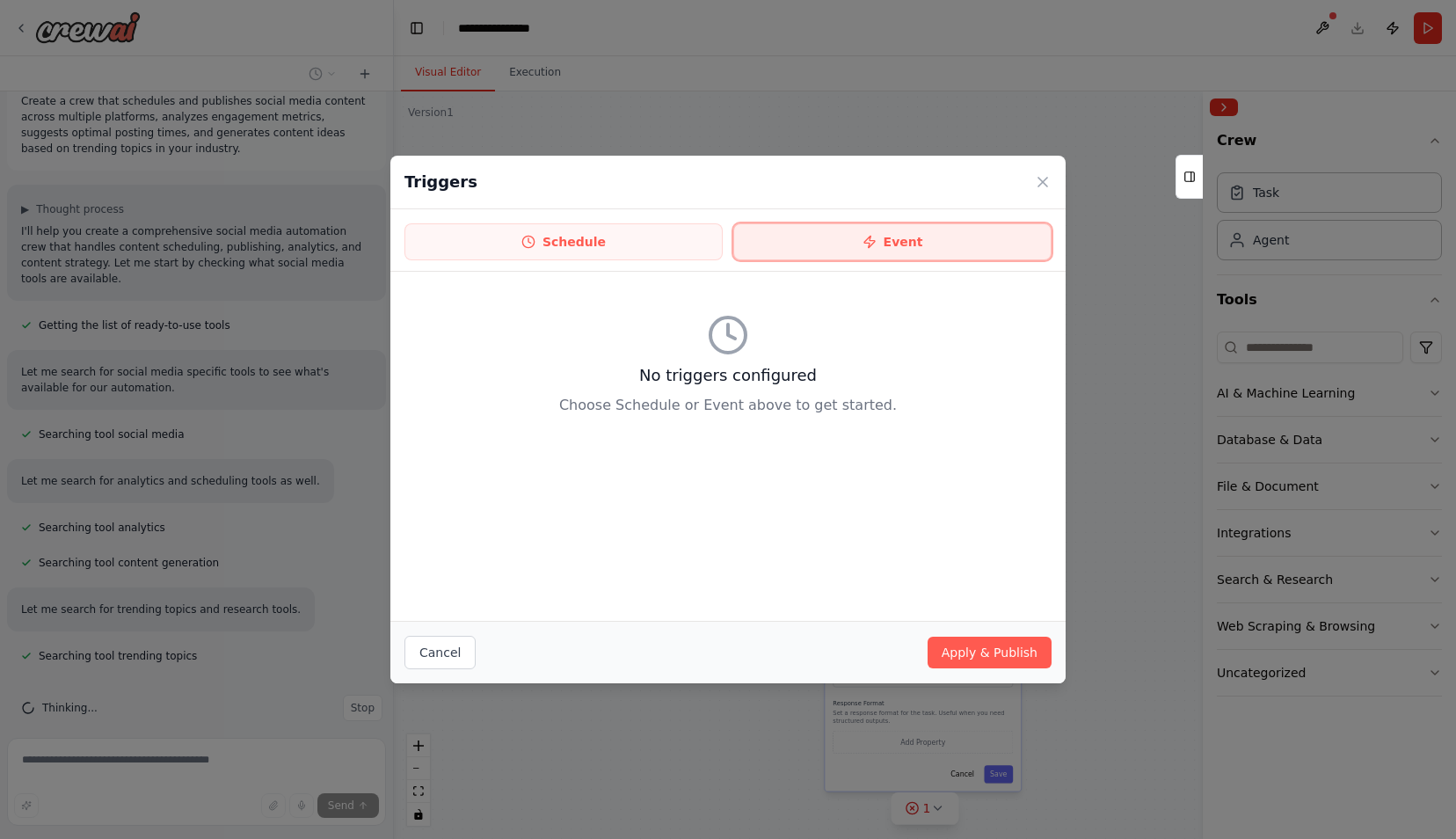
click at [893, 250] on button "Event" at bounding box center [893, 241] width 318 height 36
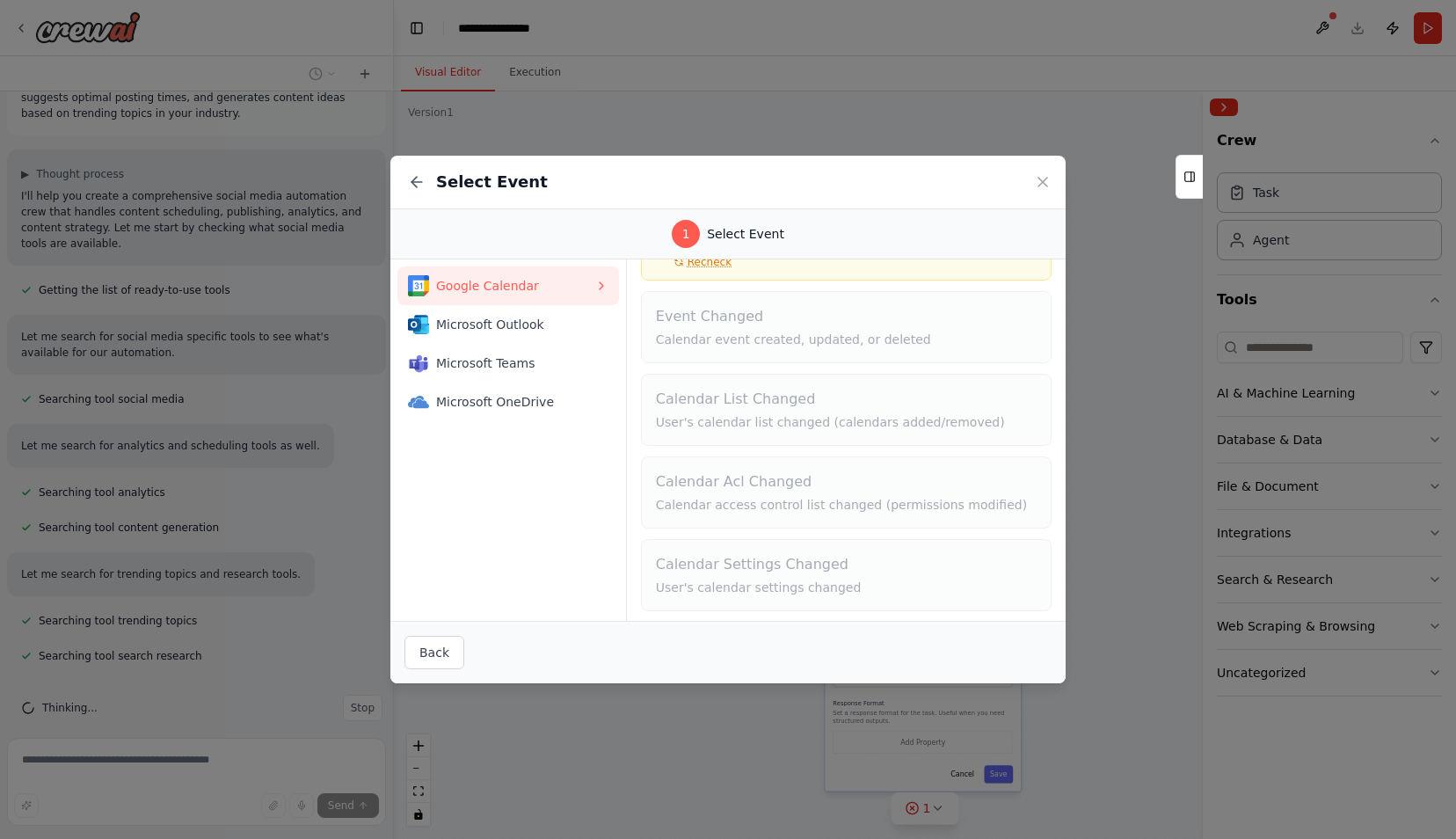
scroll to position [0, 0]
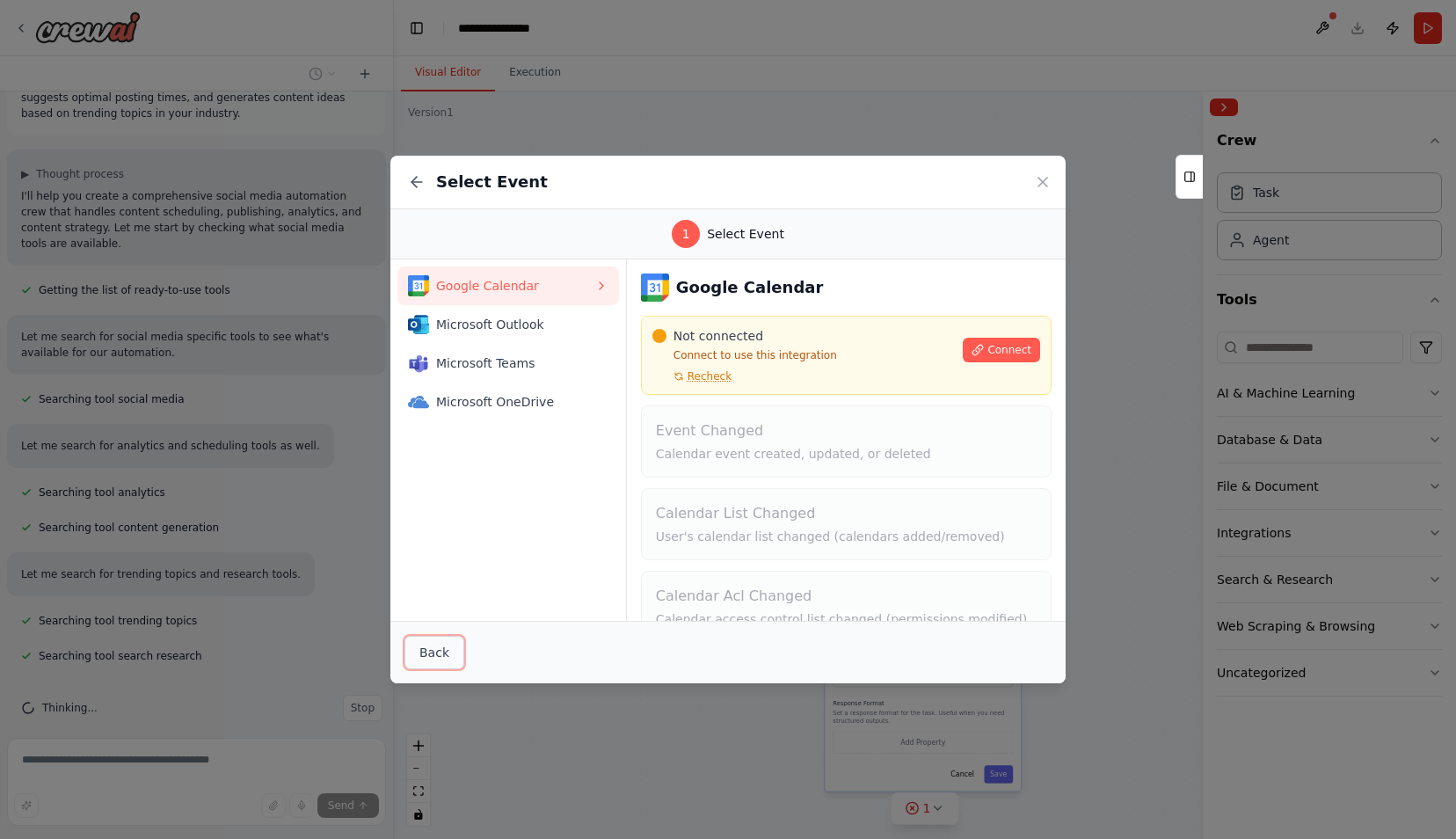
click at [430, 649] on button "Back" at bounding box center [434, 652] width 60 height 33
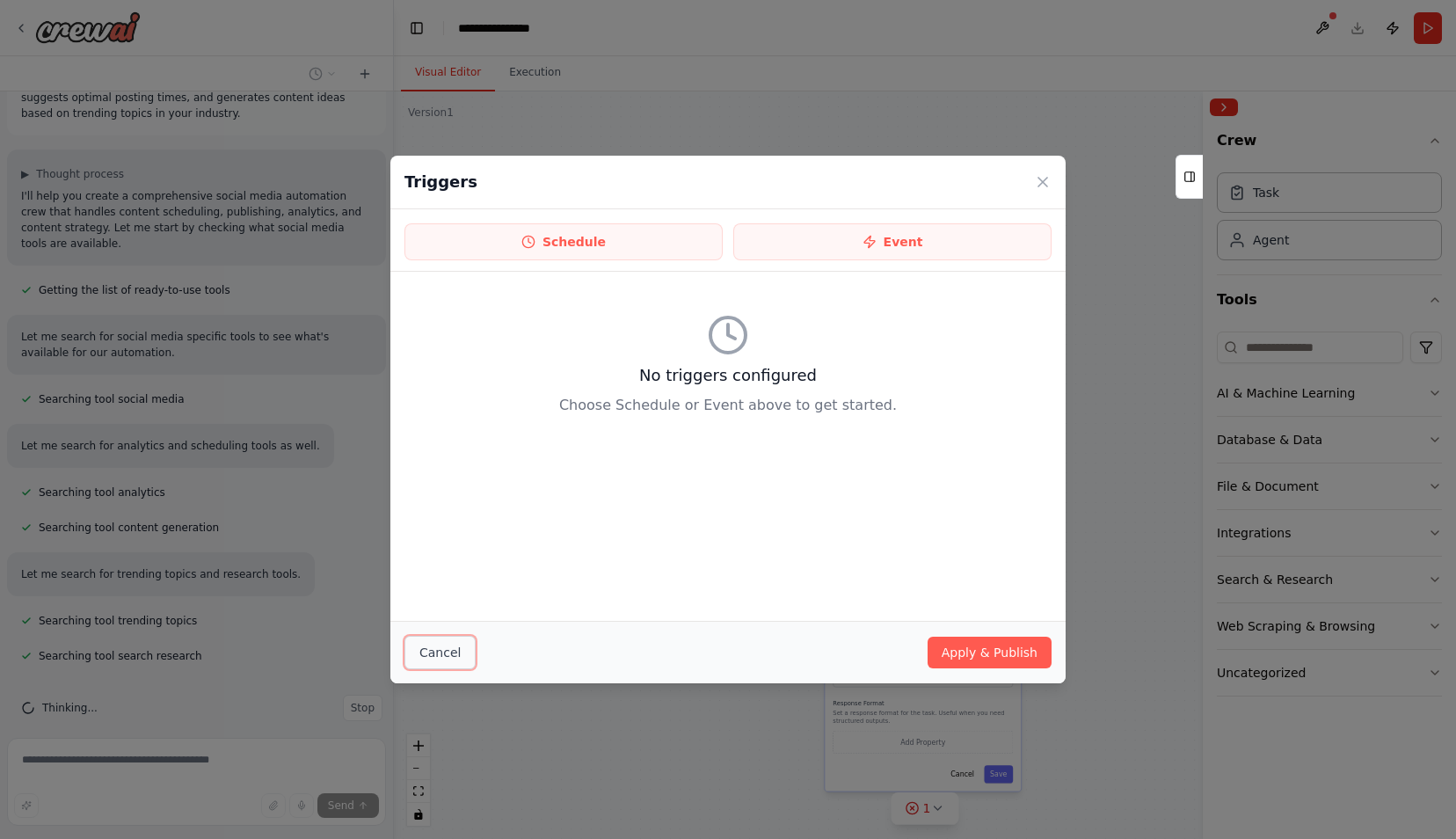
click at [455, 655] on button "Cancel" at bounding box center [440, 652] width 71 height 33
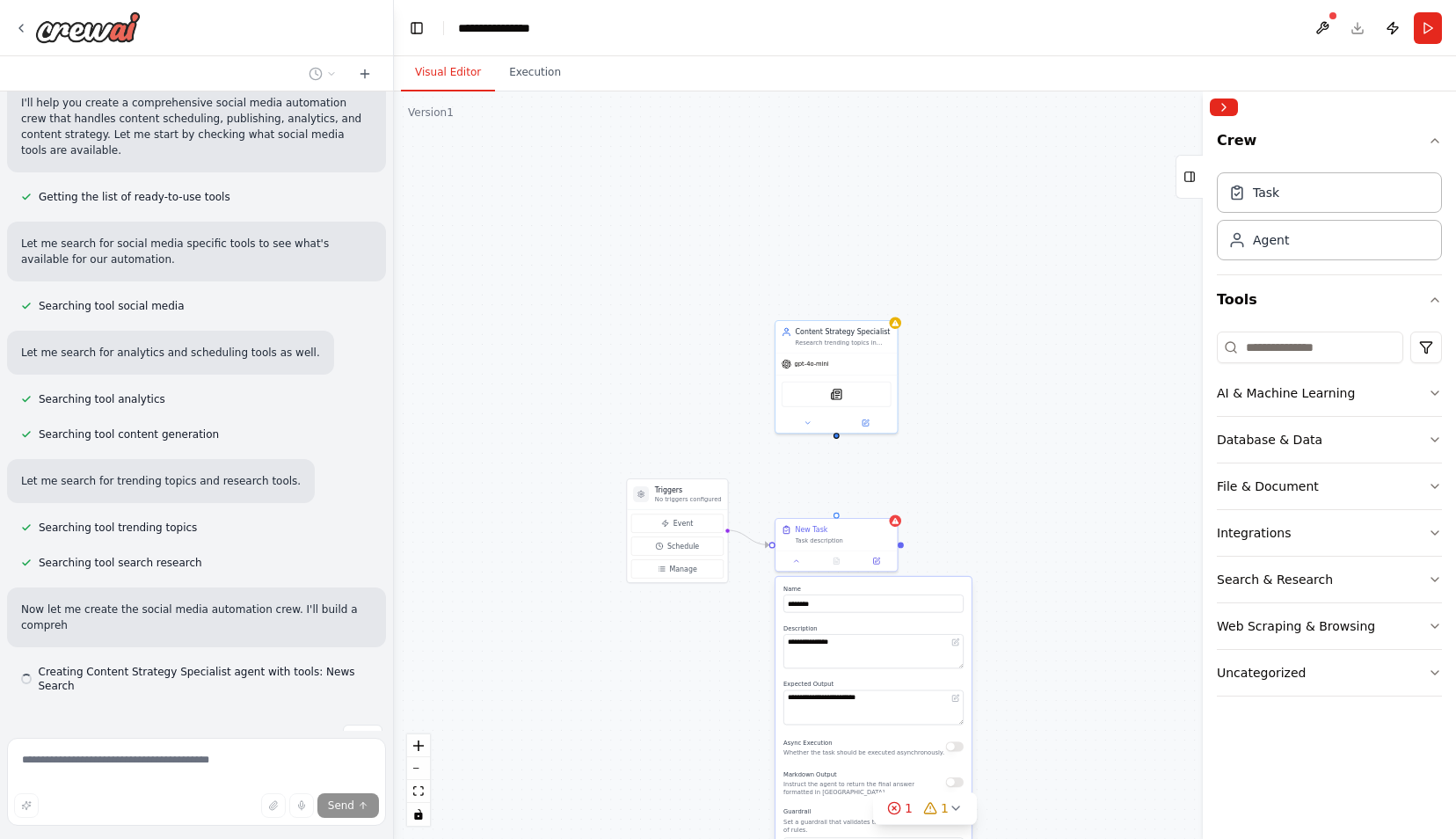
scroll to position [170, 0]
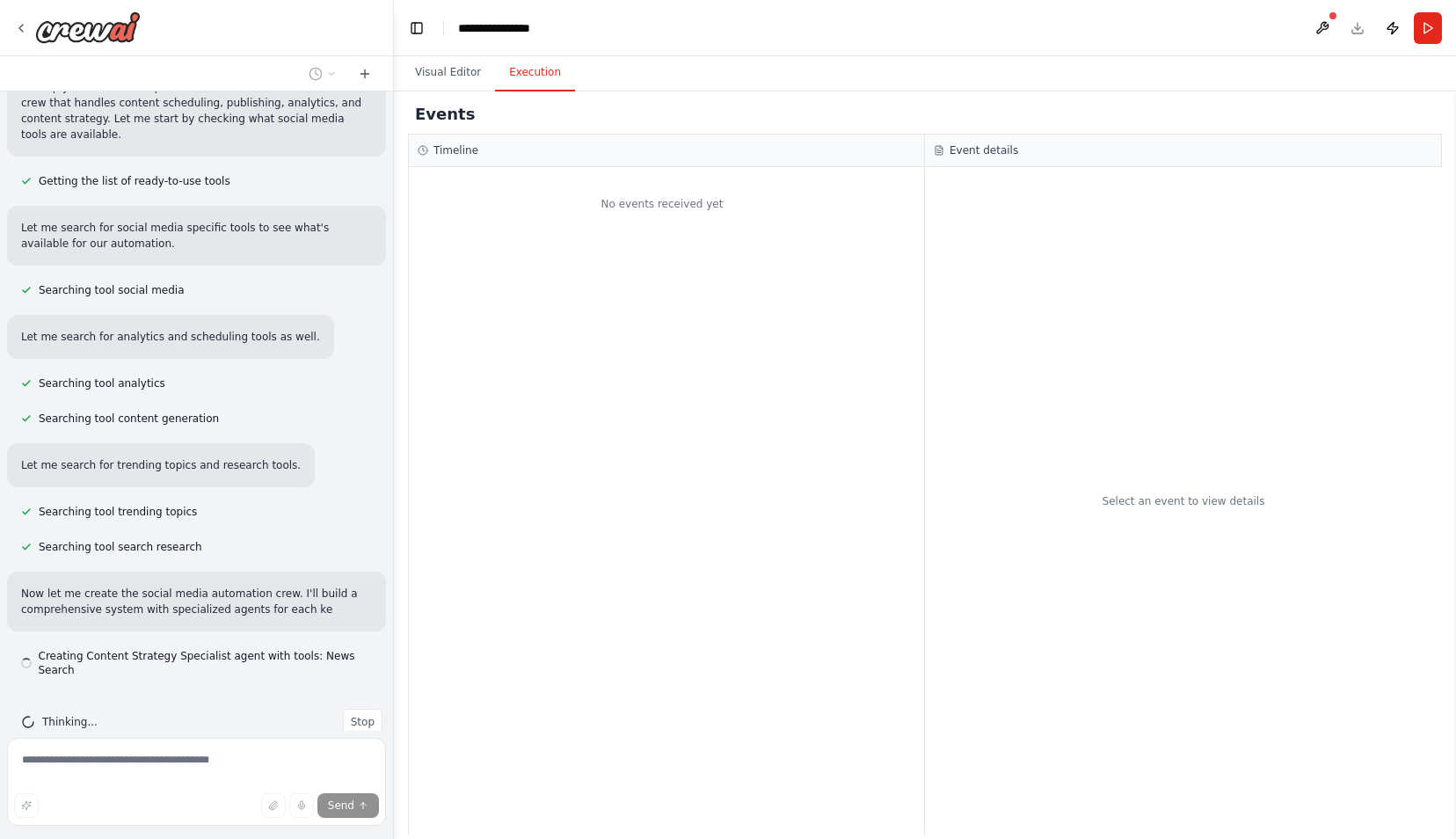
click at [512, 70] on button "Execution" at bounding box center [535, 72] width 80 height 36
click at [80, 34] on img at bounding box center [88, 28] width 105 height 32
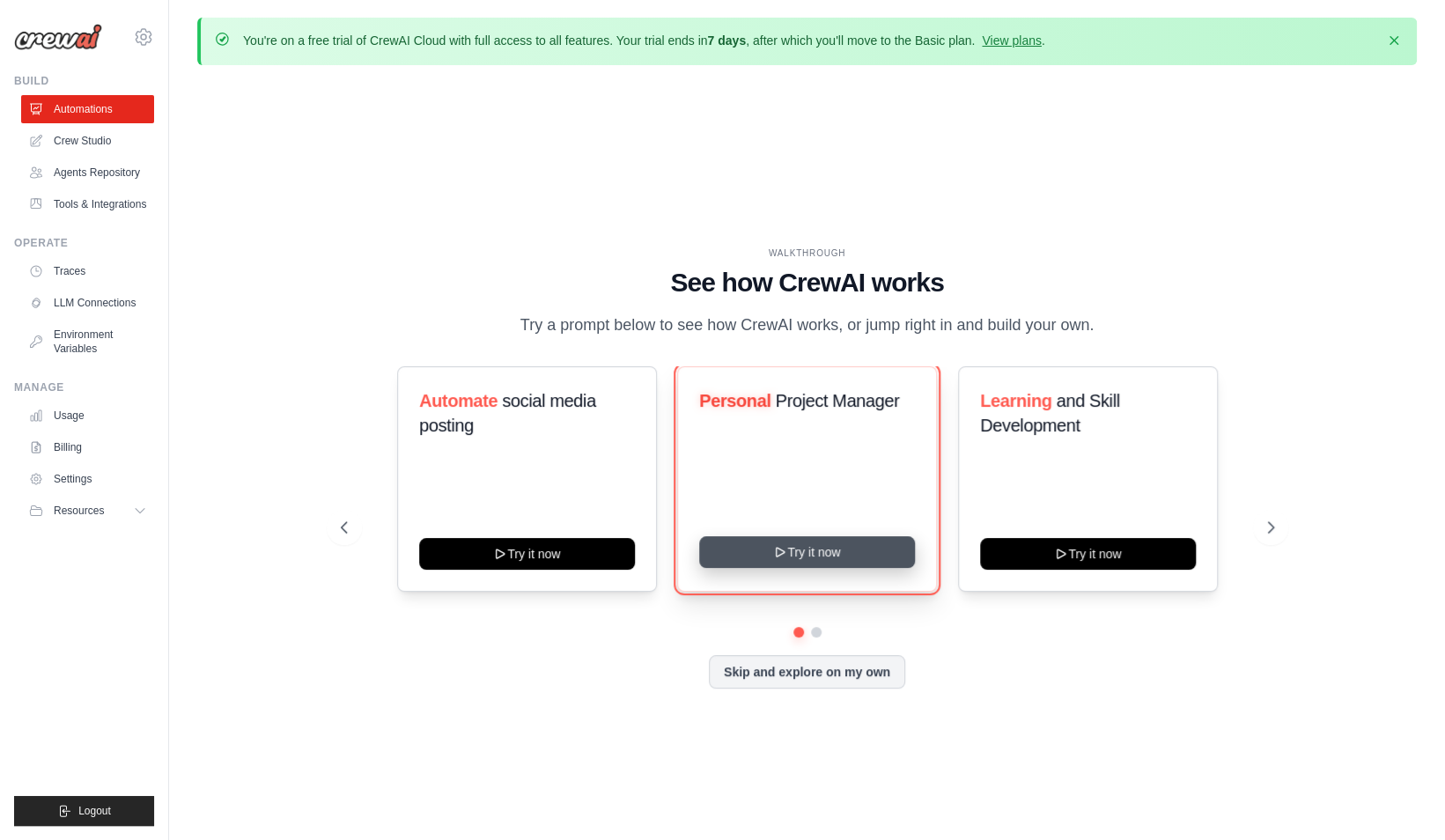
click at [783, 568] on button "Try it now" at bounding box center [807, 552] width 216 height 32
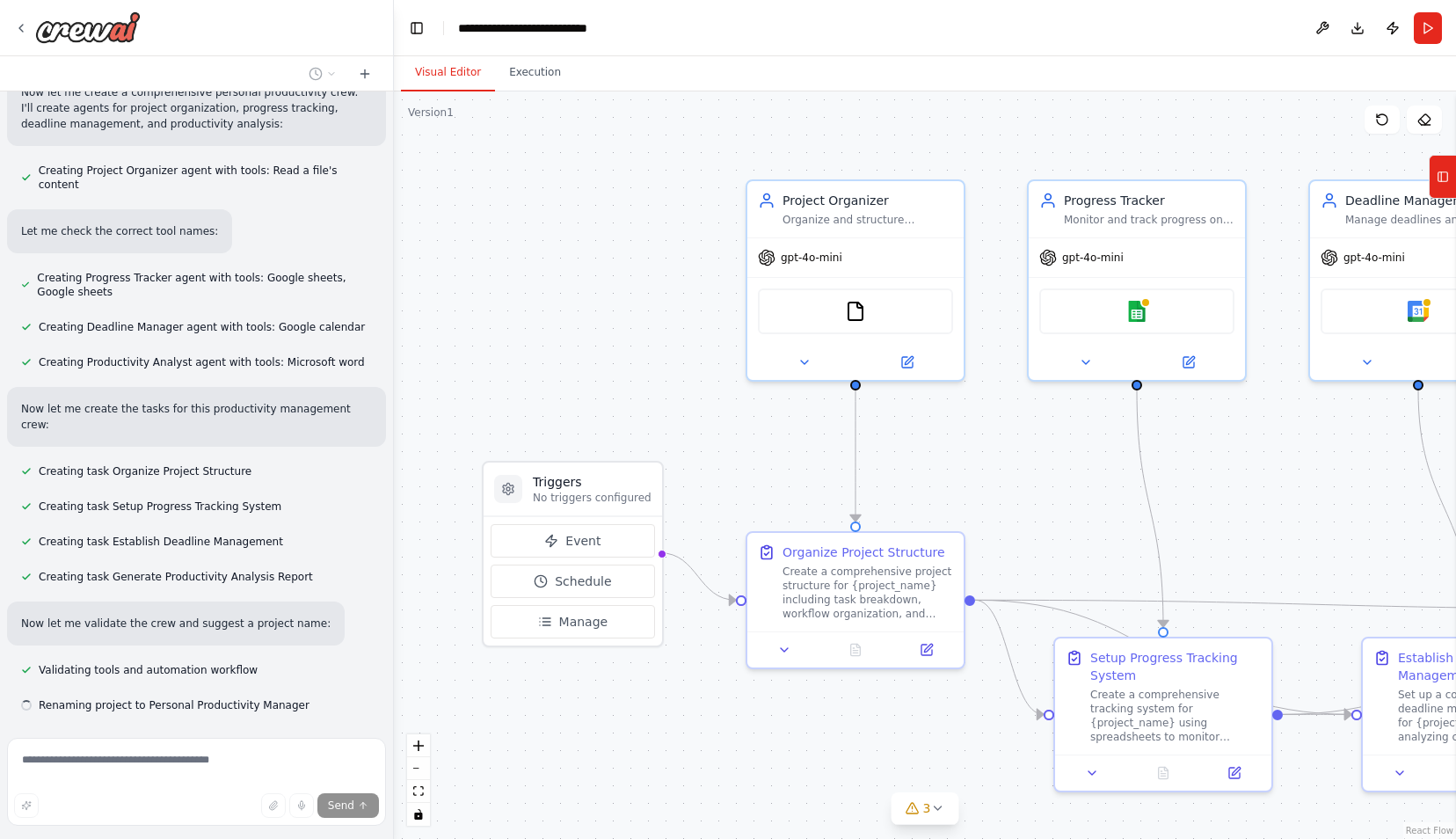
scroll to position [488, 0]
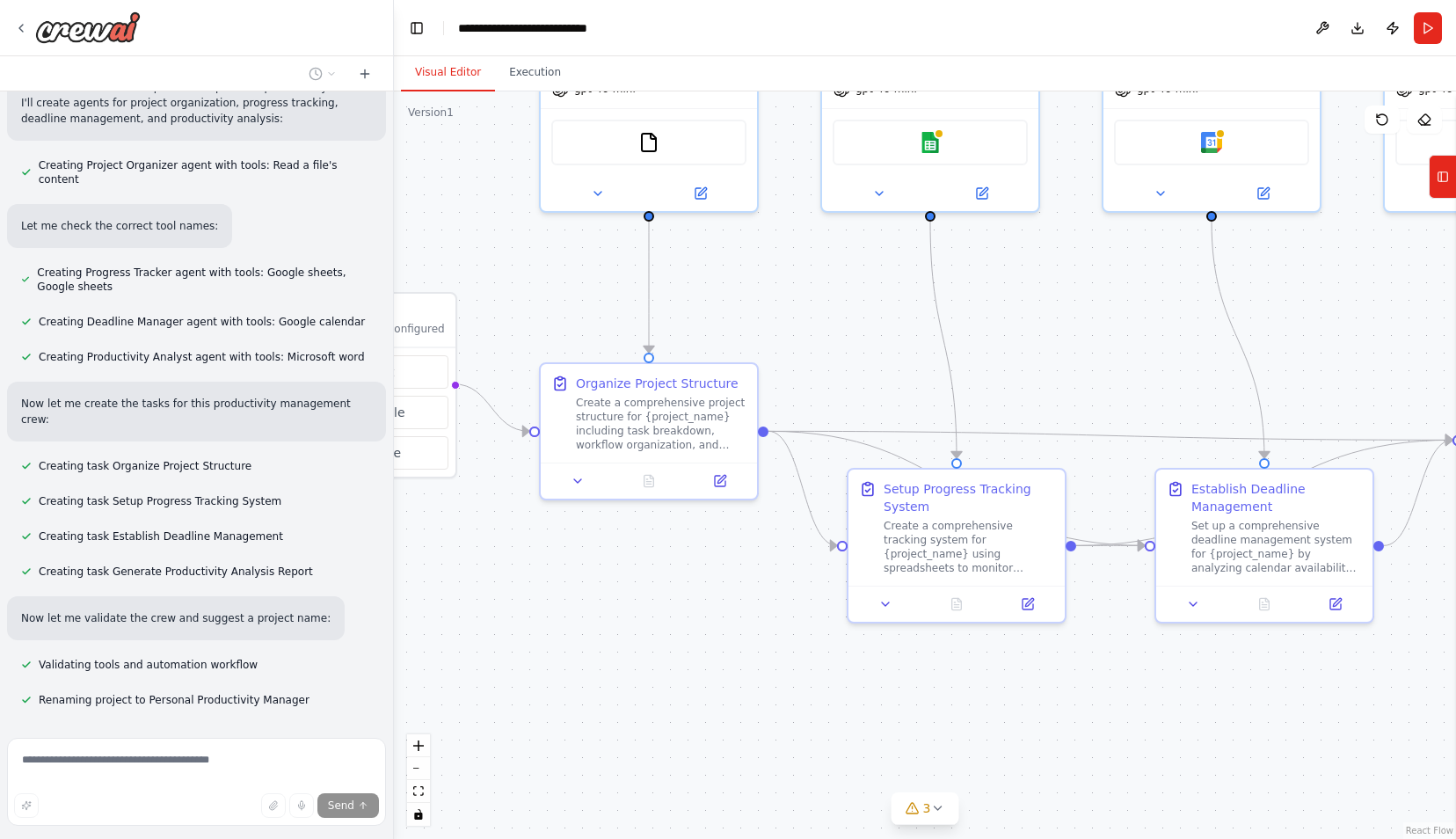
drag, startPoint x: 565, startPoint y: 402, endPoint x: 362, endPoint y: 233, distance: 264.1
click at [362, 233] on div "Create a crew that helps organize your personal projects, sets reminders for im…" at bounding box center [728, 420] width 1456 height 839
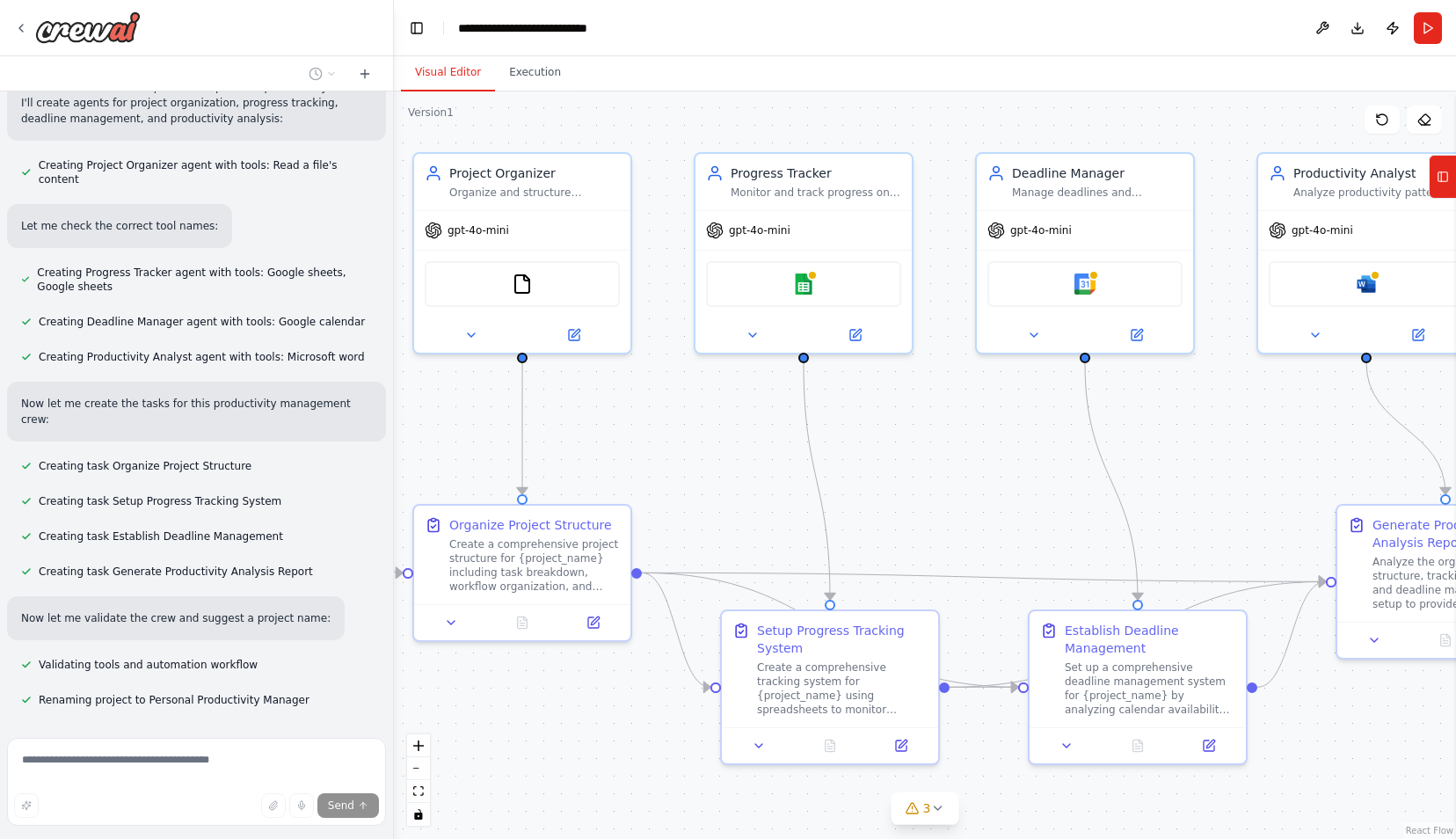
drag, startPoint x: 775, startPoint y: 310, endPoint x: 649, endPoint y: 462, distance: 197.4
click at [649, 462] on div ".deletable-edge-delete-btn { width: 20px; height: 20px; border: 0px solid #ffff…" at bounding box center [925, 465] width 1062 height 747
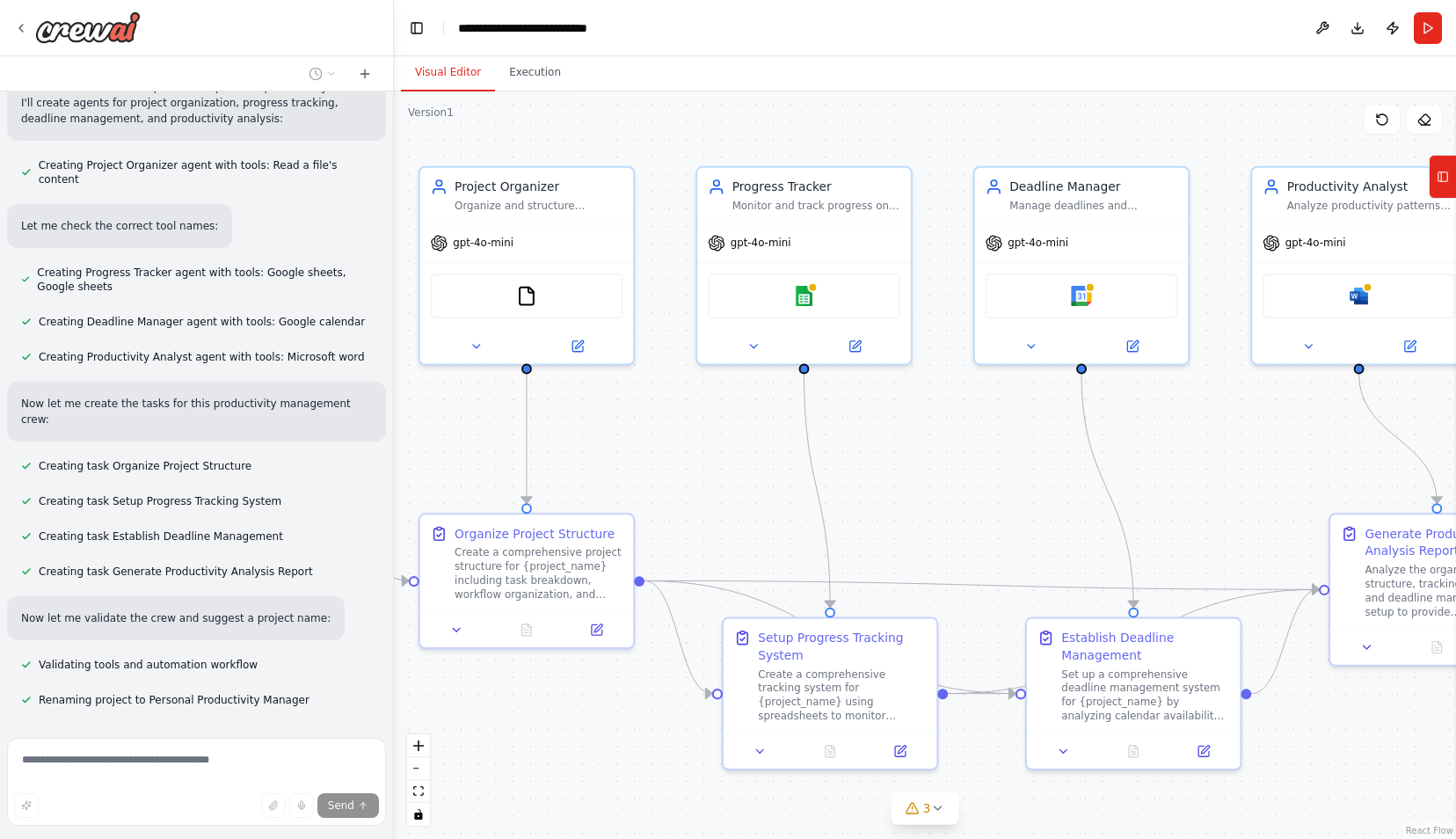
scroll to position [531, 0]
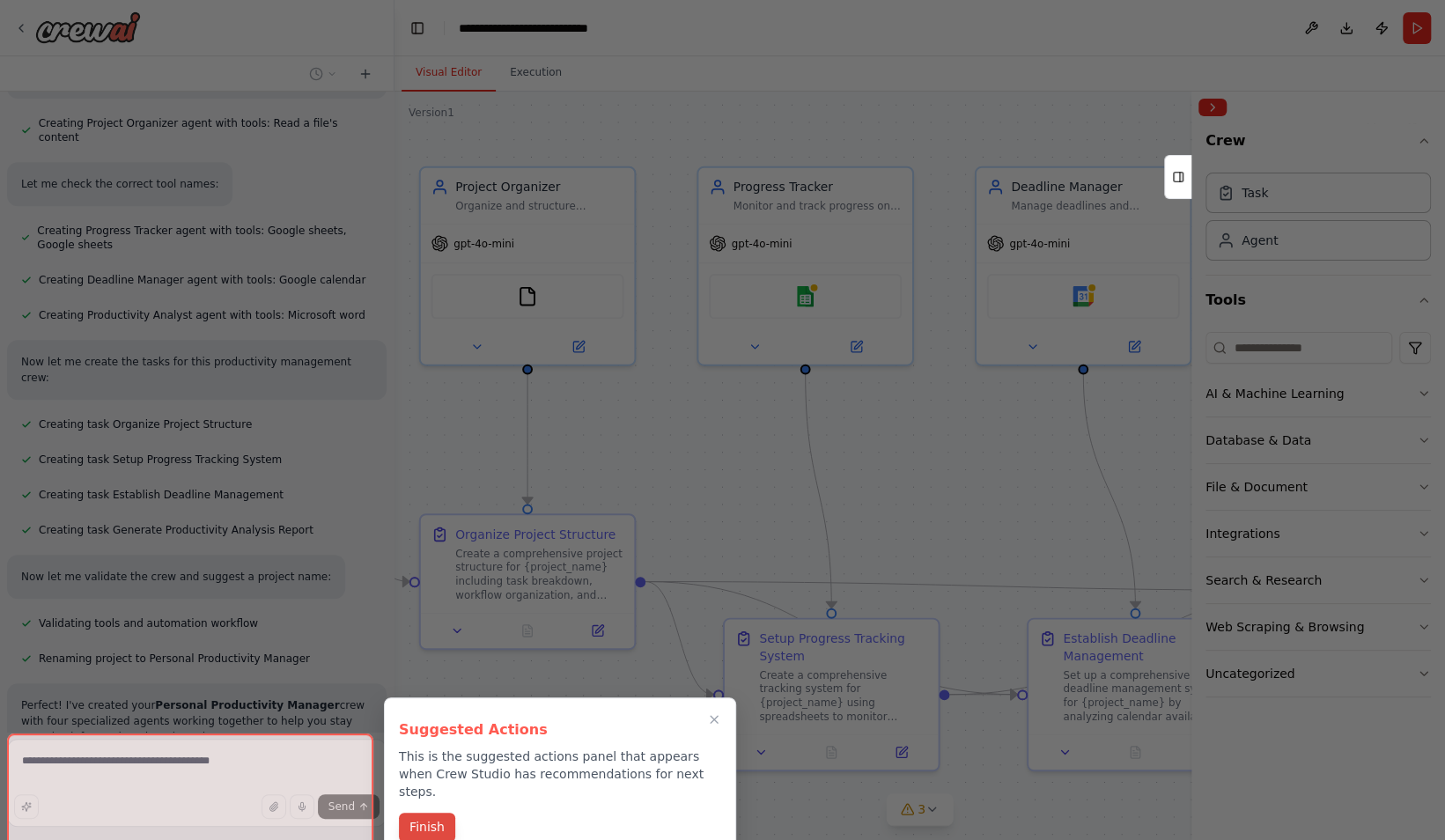
click at [423, 812] on button "Finish" at bounding box center [426, 826] width 56 height 29
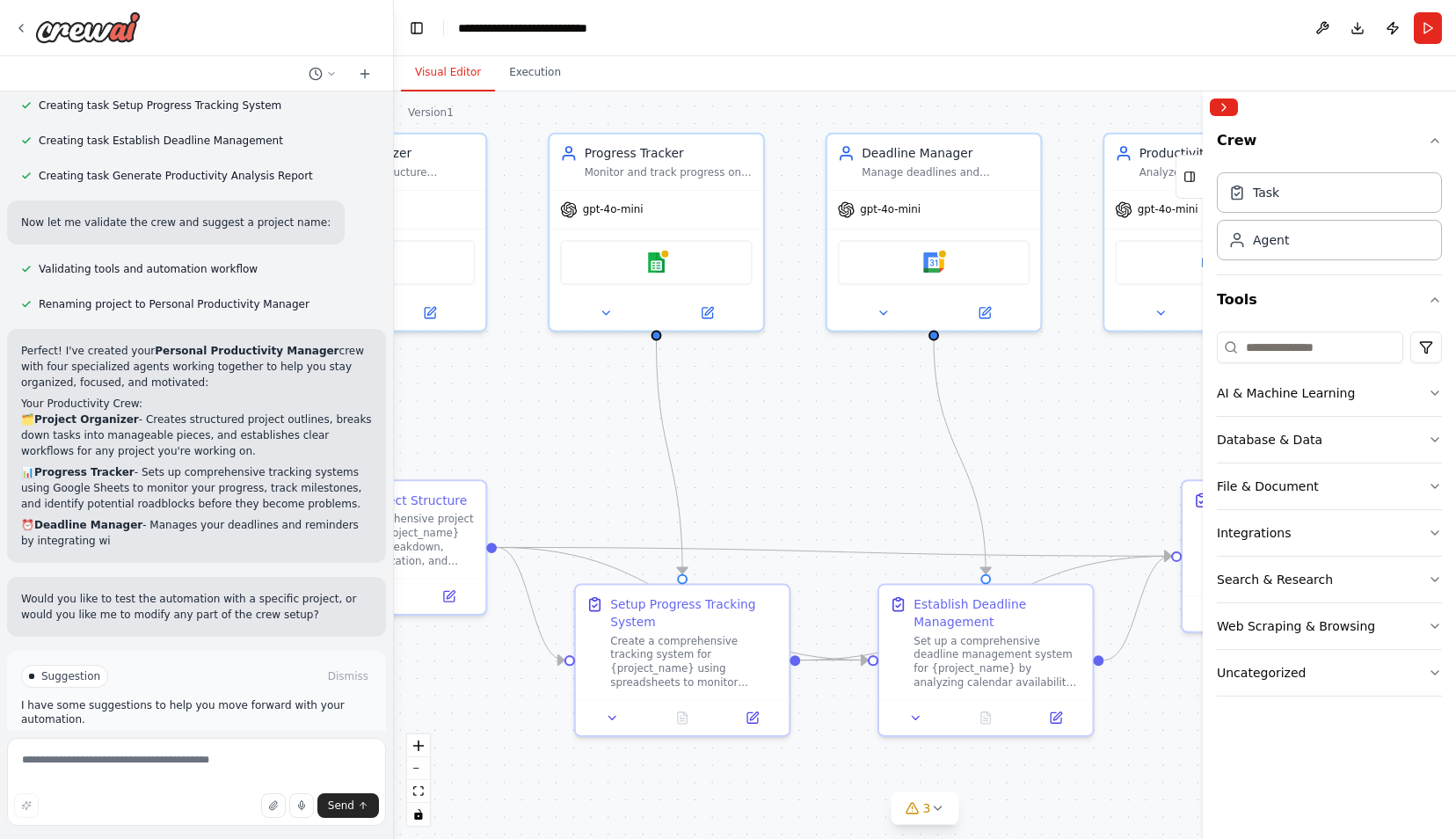
drag, startPoint x: 737, startPoint y: 477, endPoint x: 589, endPoint y: 443, distance: 151.9
click at [589, 443] on div ".deletable-edge-delete-btn { width: 20px; height: 20px; border: 0px solid #ffff…" at bounding box center [925, 465] width 1062 height 747
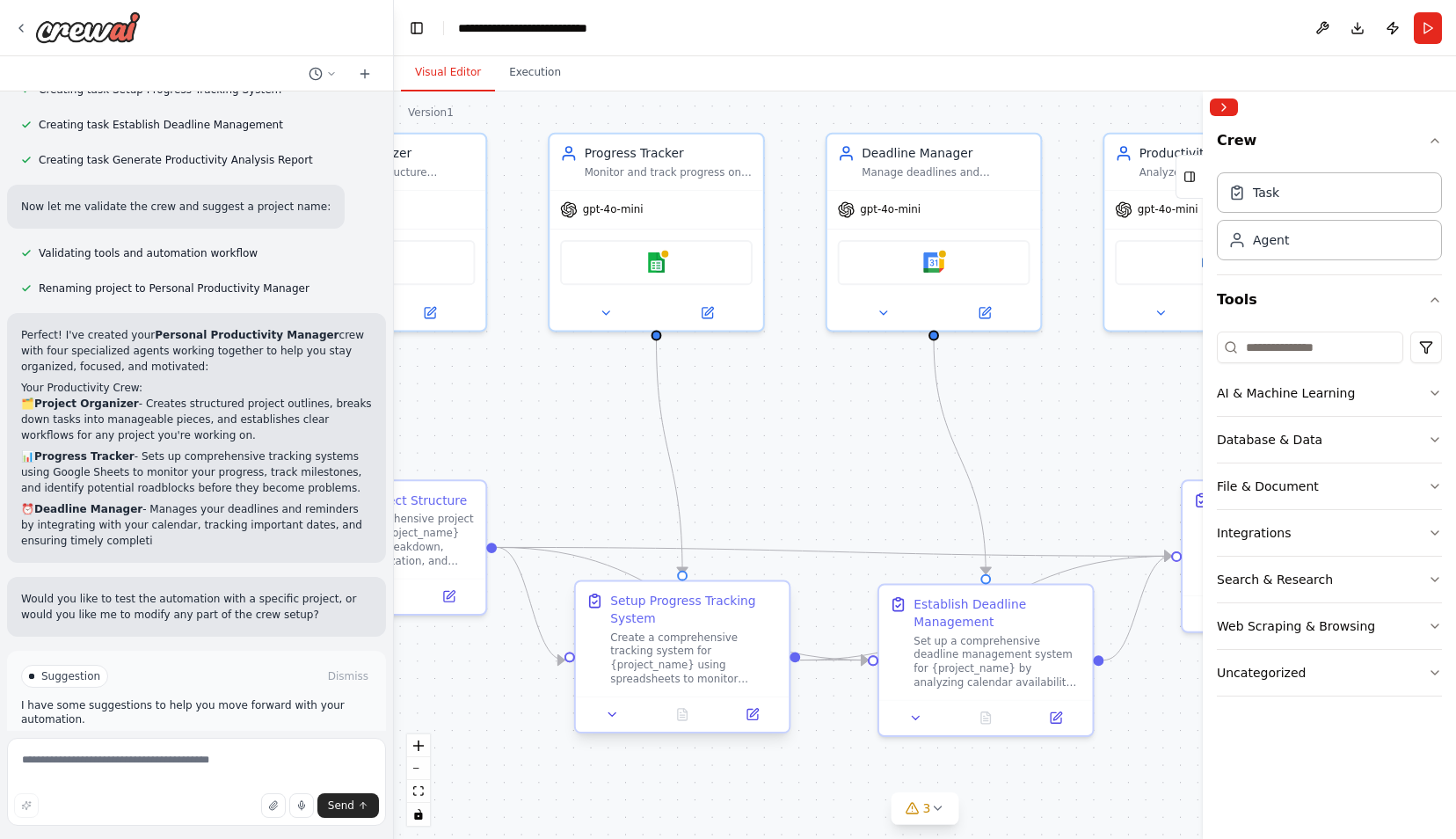
click at [688, 649] on div "Create a comprehensive tracking system for {project_name} using spreadsheets to…" at bounding box center [695, 658] width 168 height 55
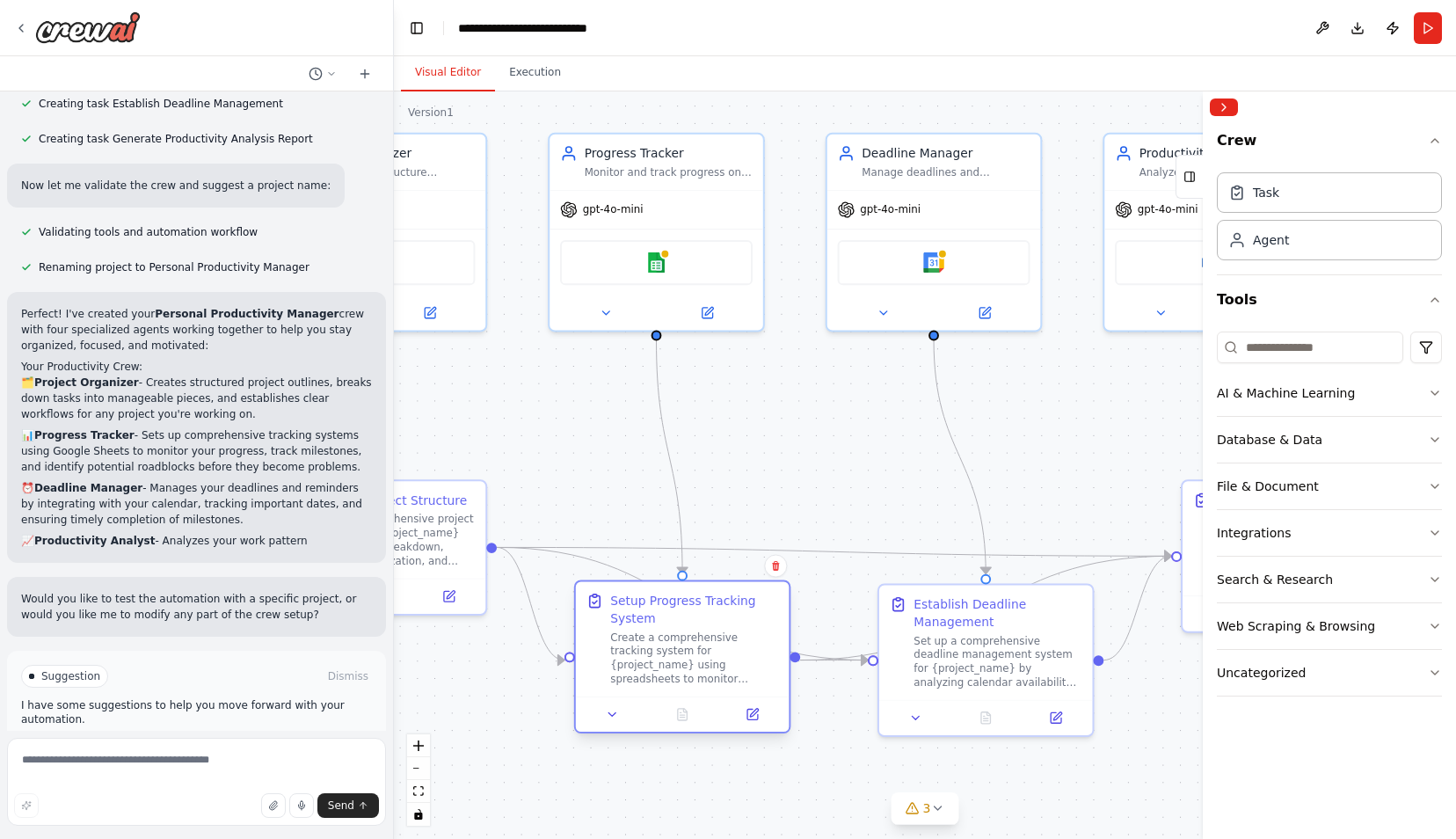
click at [688, 649] on div "Create a comprehensive tracking system for {project_name} using spreadsheets to…" at bounding box center [695, 658] width 168 height 55
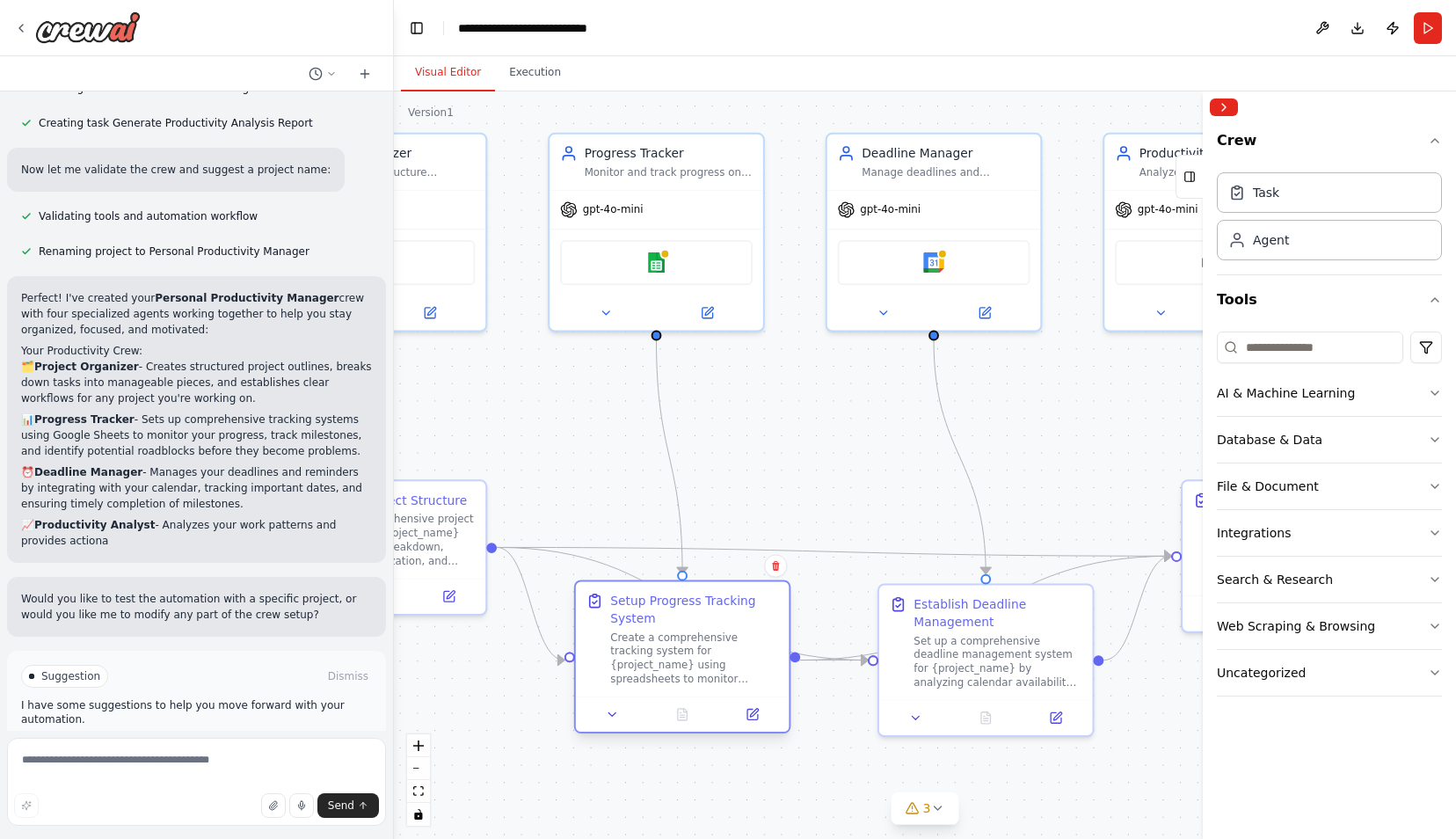
click at [688, 649] on div "Create a comprehensive tracking system for {project_name} using spreadsheets to…" at bounding box center [695, 658] width 168 height 55
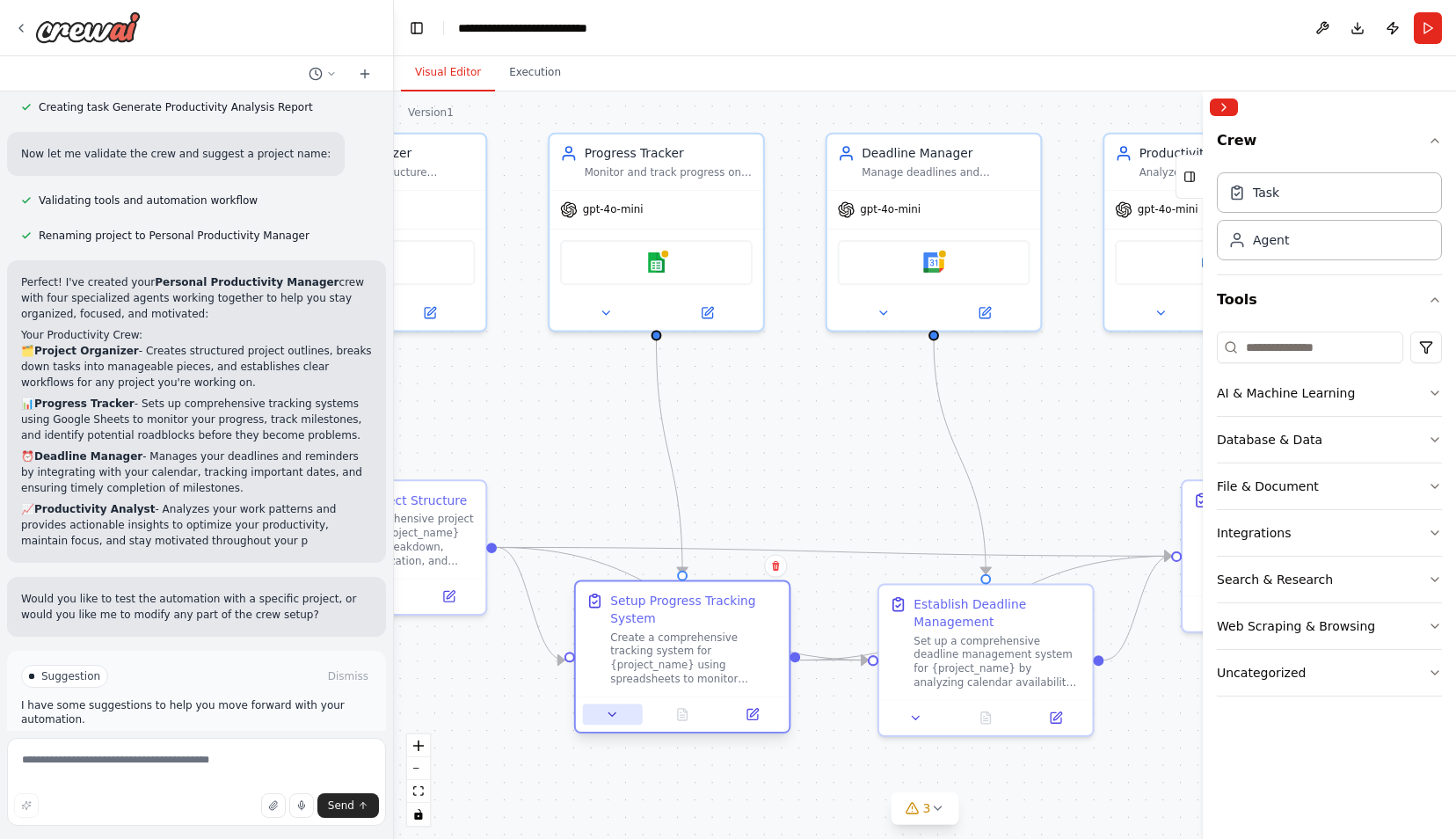
click at [615, 710] on icon at bounding box center [613, 715] width 14 height 14
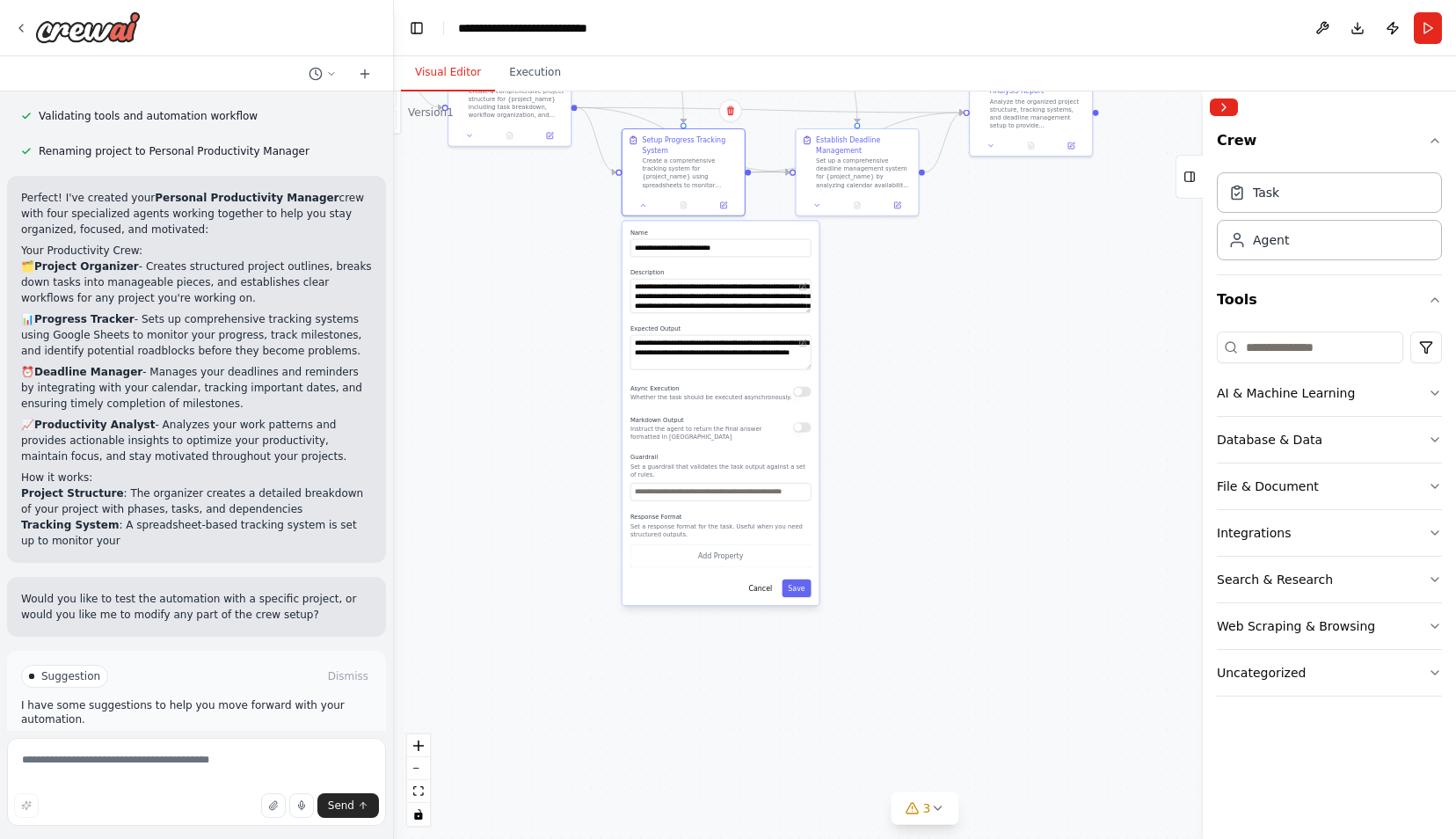
drag, startPoint x: 869, startPoint y: 786, endPoint x: 865, endPoint y: 290, distance: 496.0
click at [865, 290] on div ".deletable-edge-delete-btn { width: 20px; height: 20px; border: 0px solid #ffff…" at bounding box center [925, 465] width 1062 height 747
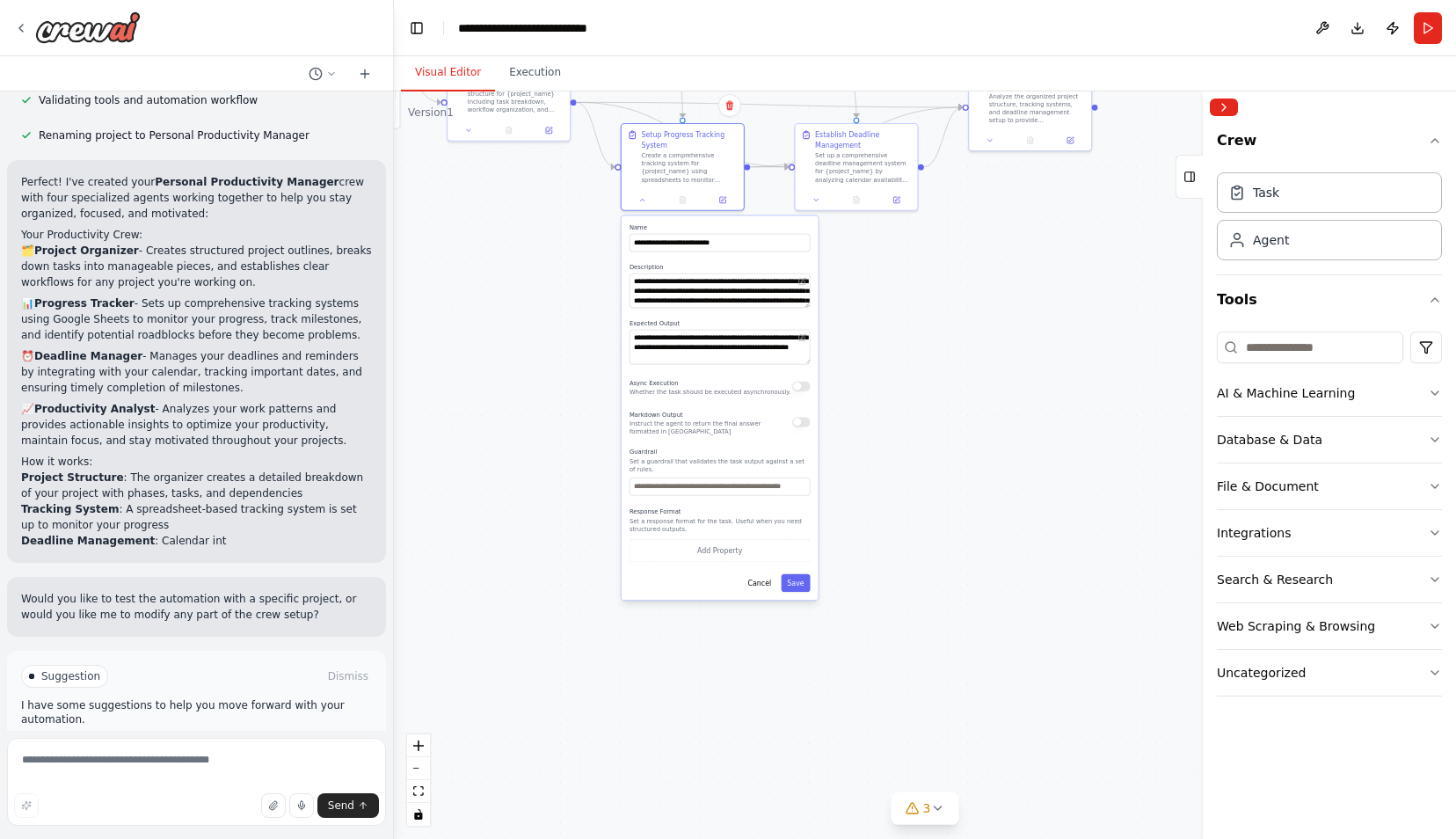
click at [865, 290] on div ".deletable-edge-delete-btn { width: 20px; height: 20px; border: 0px solid #ffff…" at bounding box center [925, 465] width 1062 height 747
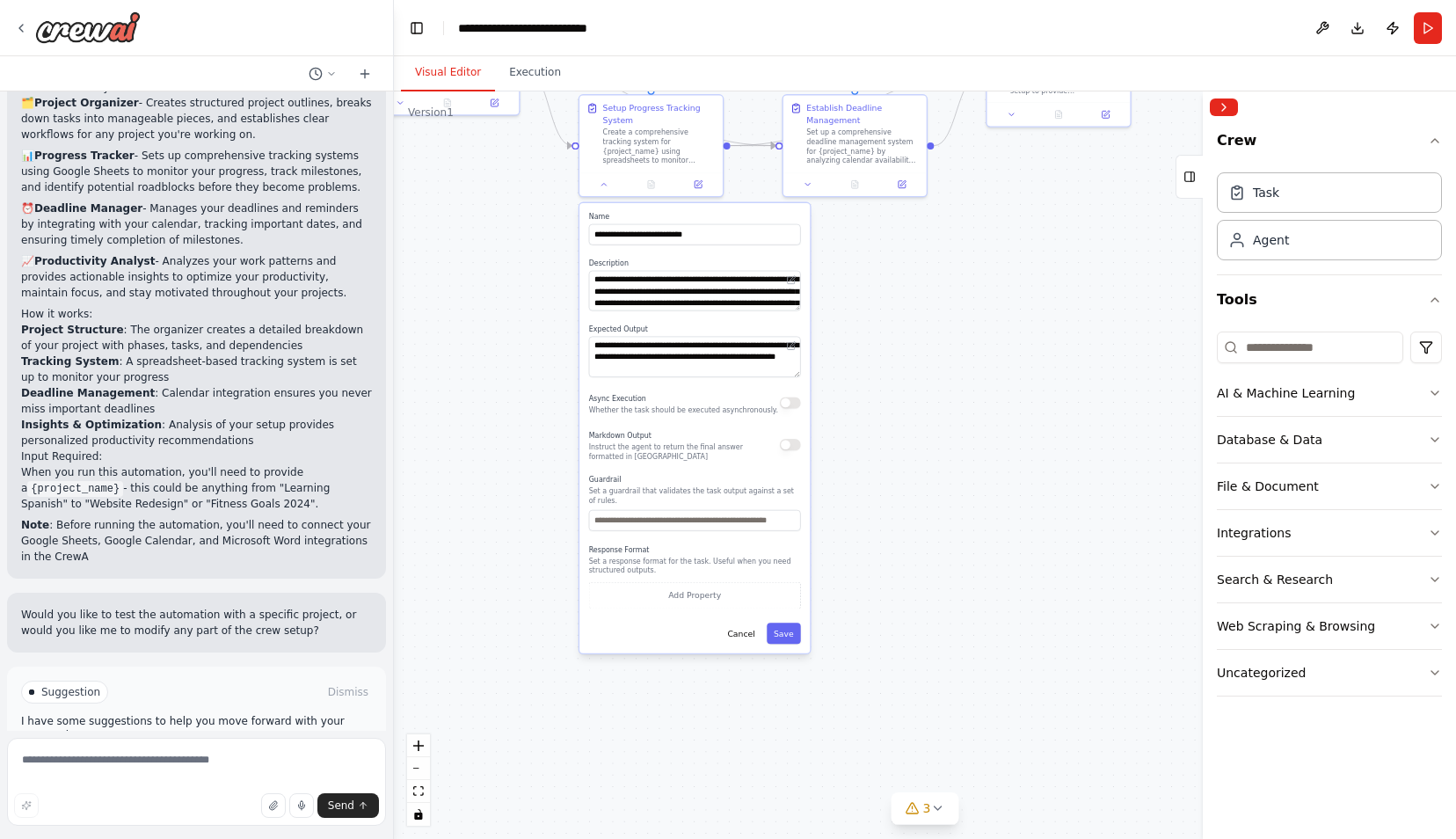
scroll to position [1217, 0]
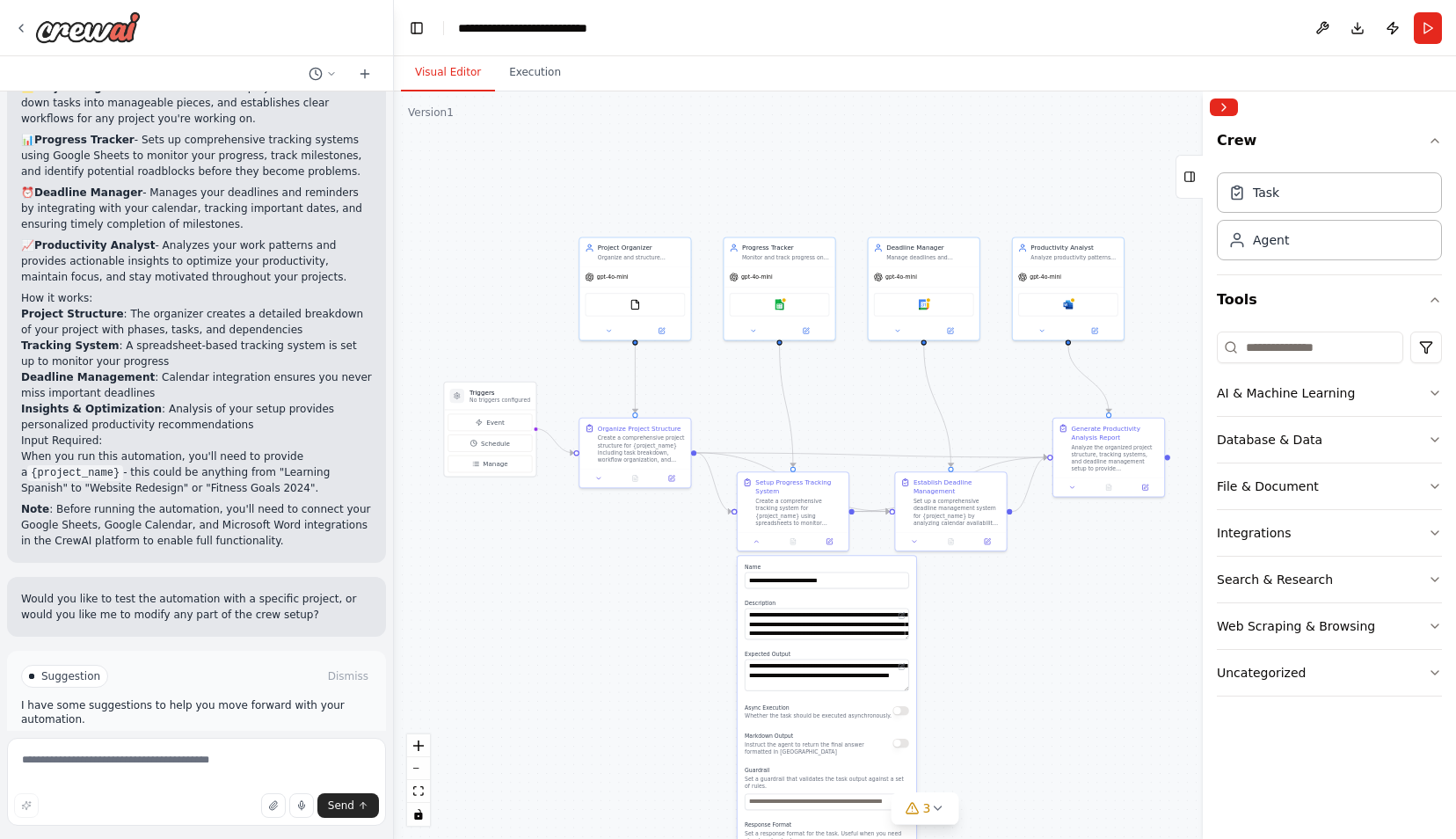
drag, startPoint x: 985, startPoint y: 299, endPoint x: 1083, endPoint y: 603, distance: 319.4
click at [1083, 603] on div ".deletable-edge-delete-btn { width: 20px; height: 20px; border: 0px solid #ffff…" at bounding box center [925, 465] width 1062 height 747
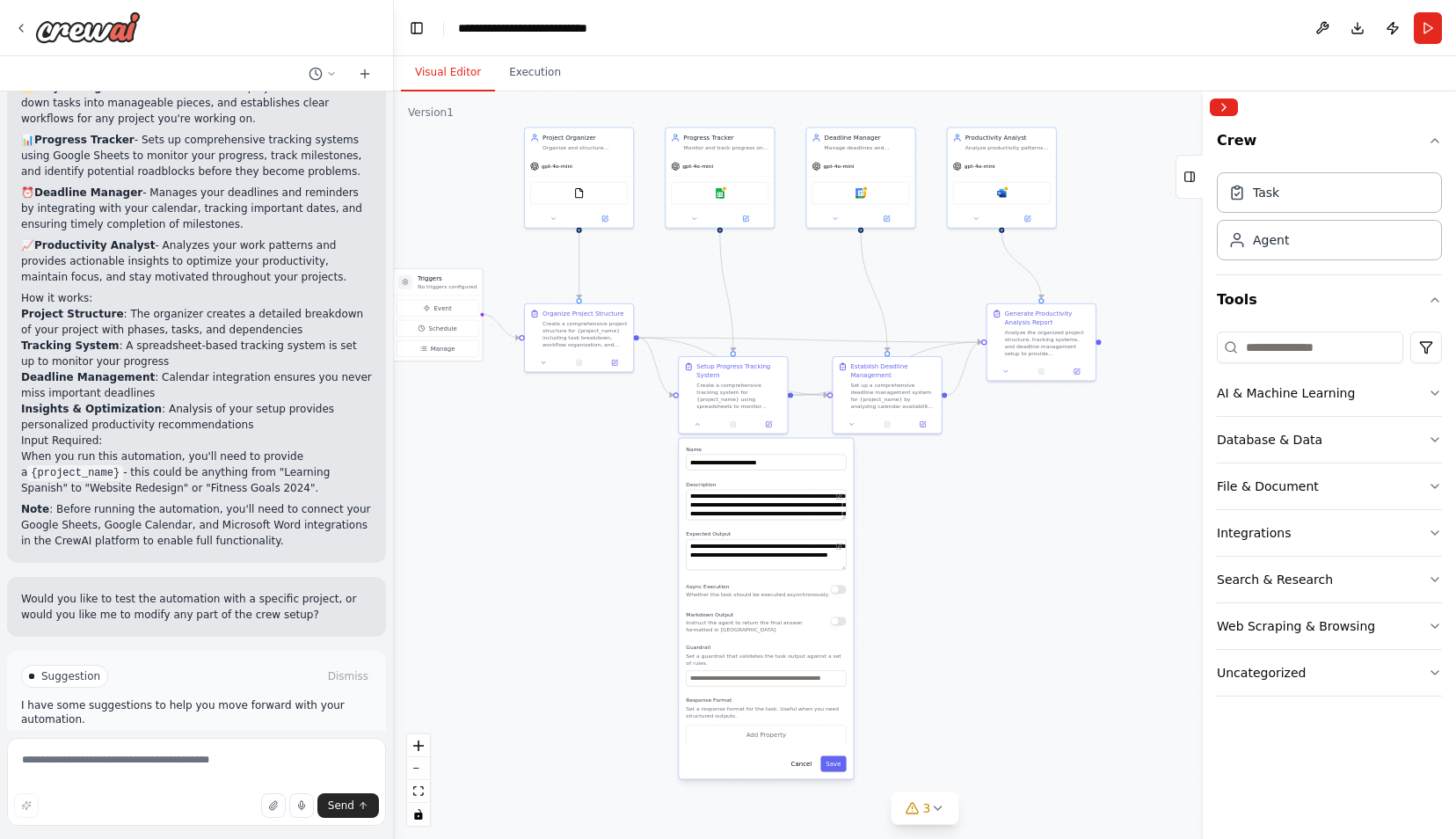
drag, startPoint x: 1083, startPoint y: 603, endPoint x: 1017, endPoint y: 484, distance: 136.1
click at [1017, 484] on div ".deletable-edge-delete-btn { width: 20px; height: 20px; border: 0px solid #ffff…" at bounding box center [925, 465] width 1062 height 747
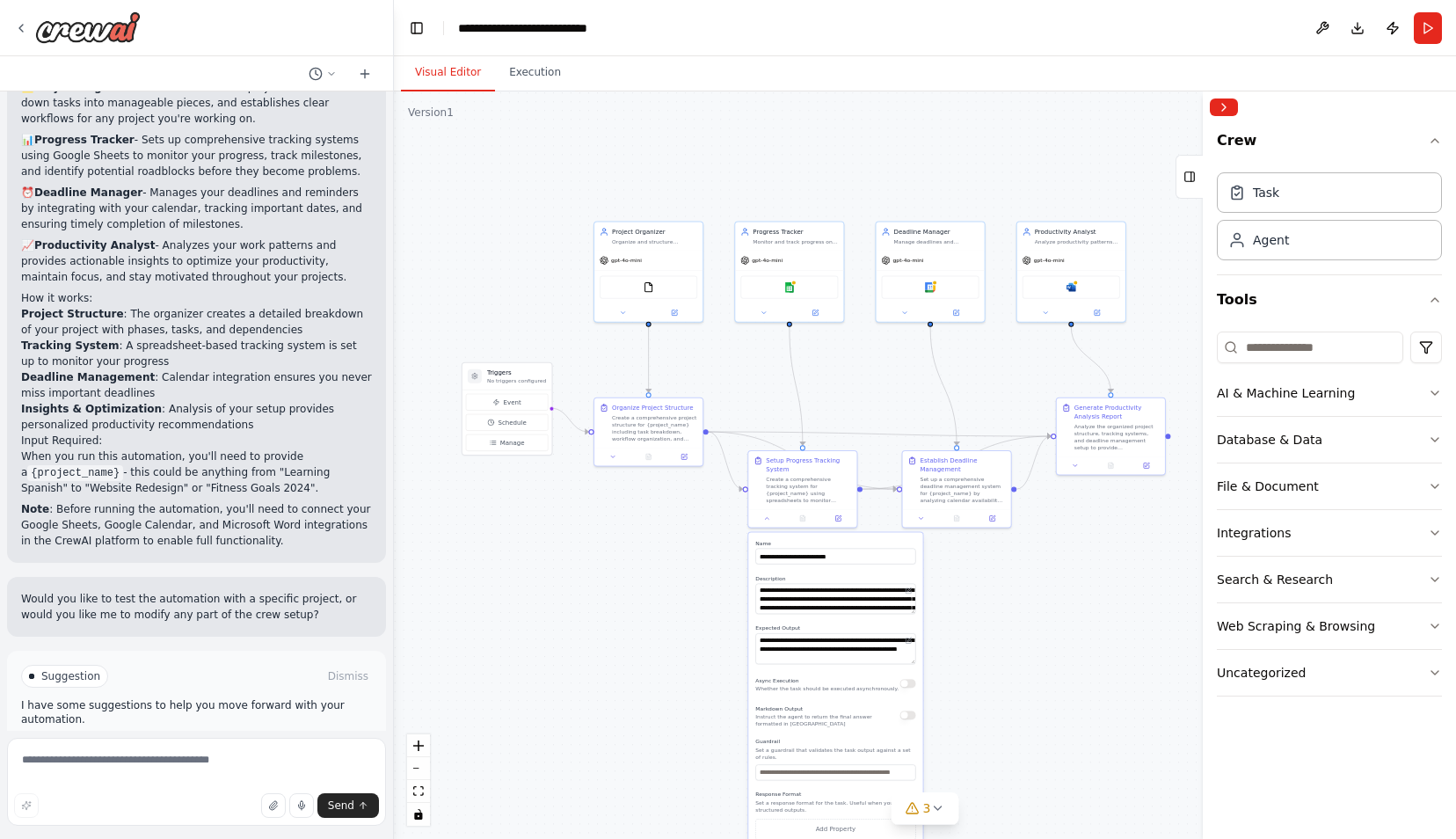
drag, startPoint x: 1017, startPoint y: 484, endPoint x: 1087, endPoint y: 575, distance: 114.8
click at [1087, 575] on div ".deletable-edge-delete-btn { width: 20px; height: 20px; border: 0px solid #ffff…" at bounding box center [925, 465] width 1062 height 747
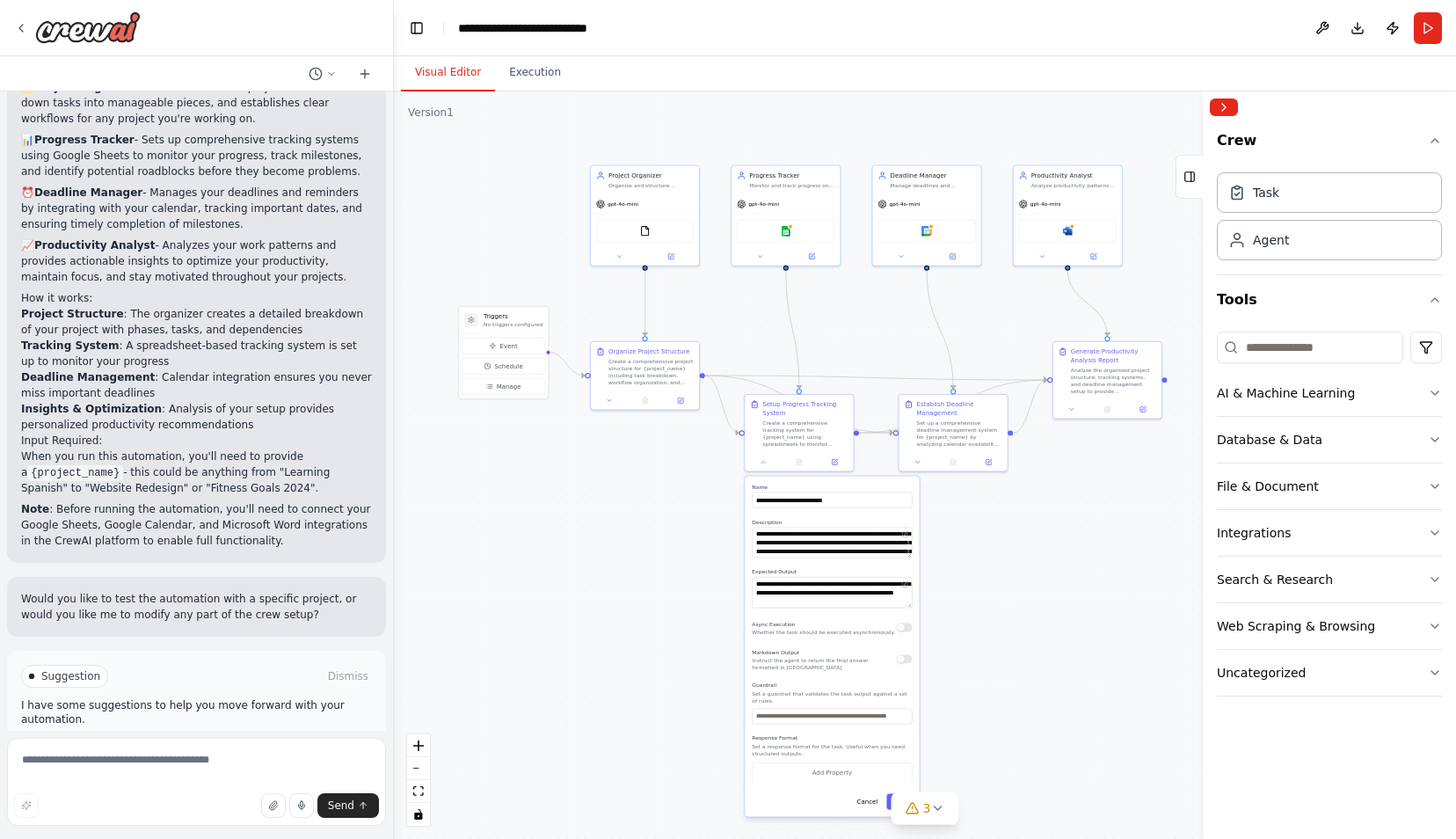
drag, startPoint x: 529, startPoint y: 262, endPoint x: 526, endPoint y: 209, distance: 53.1
click at [526, 209] on div ".deletable-edge-delete-btn { width: 20px; height: 20px; border: 0px solid #ffff…" at bounding box center [925, 465] width 1062 height 747
click at [1429, 142] on icon "button" at bounding box center [1435, 141] width 14 height 14
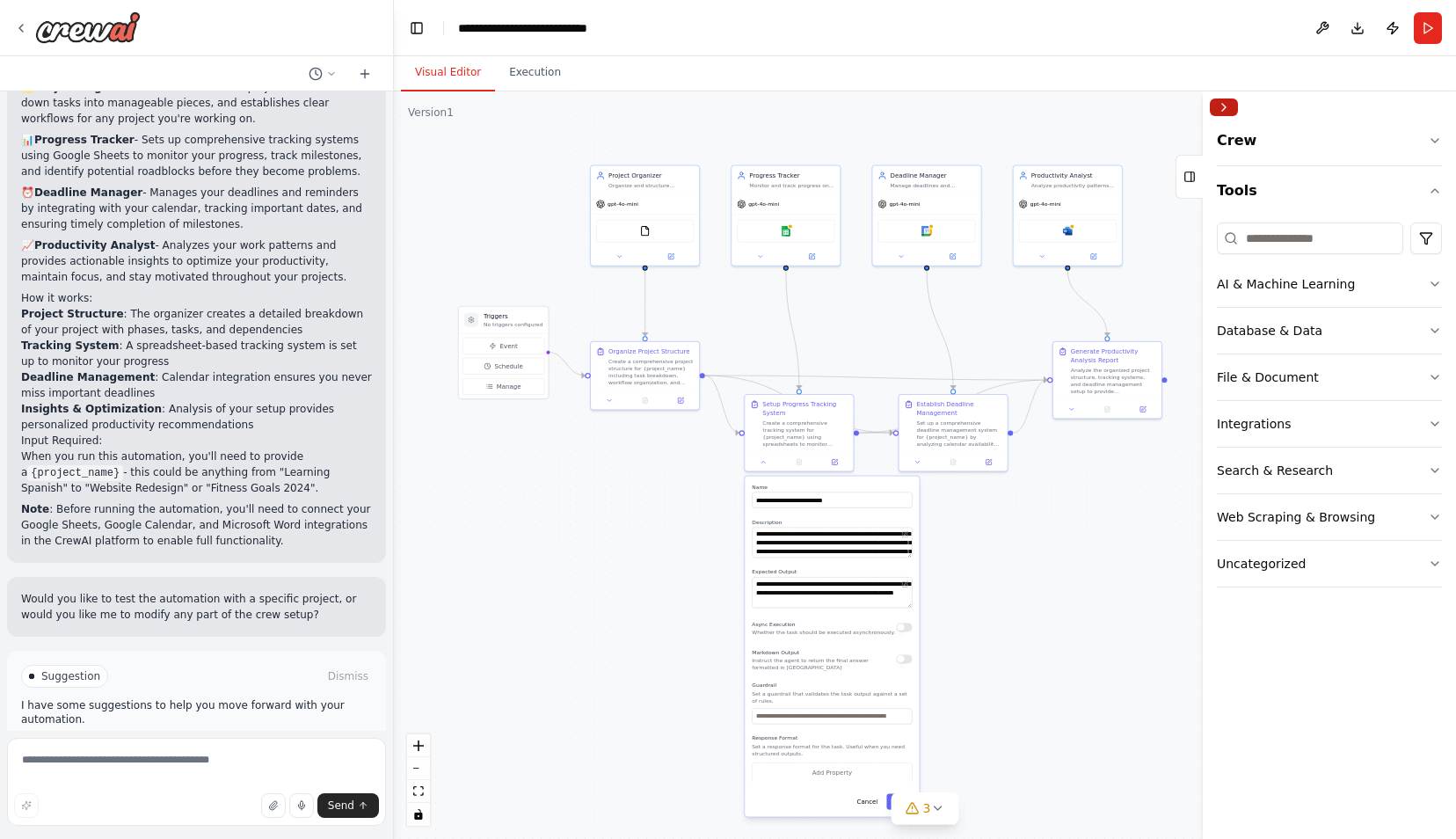
click at [1231, 102] on button "Collapse right sidebar" at bounding box center [1224, 107] width 29 height 18
